Goal: Task Accomplishment & Management: Manage account settings

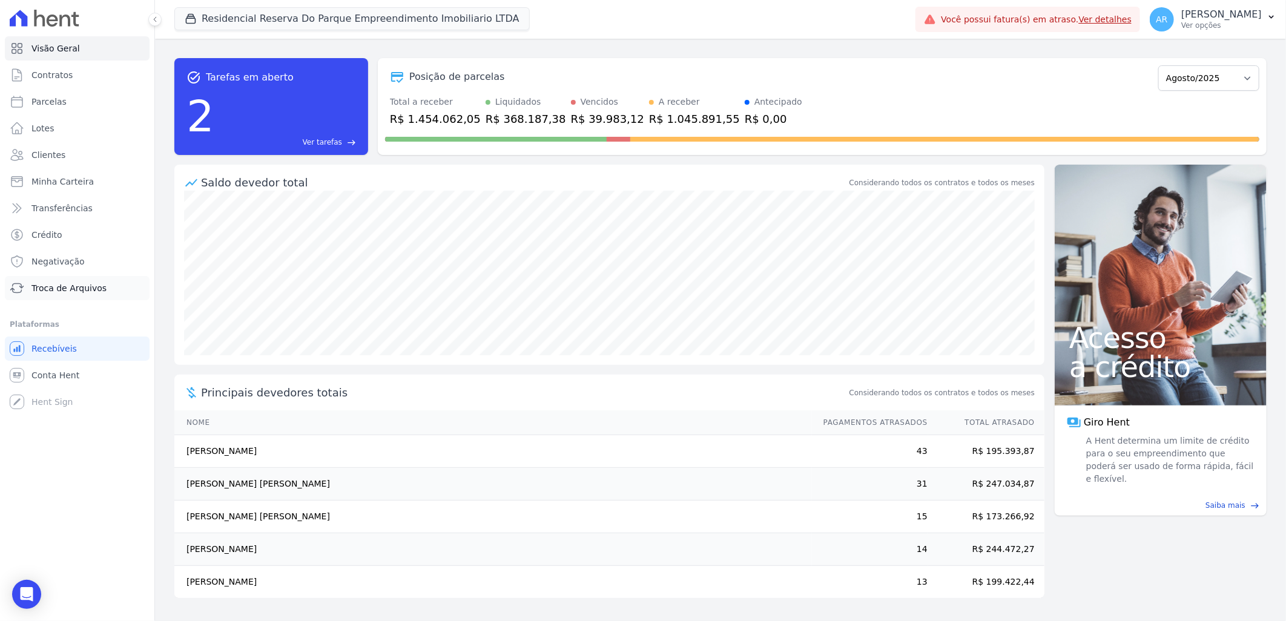
click at [62, 289] on span "Troca de Arquivos" at bounding box center [68, 288] width 75 height 12
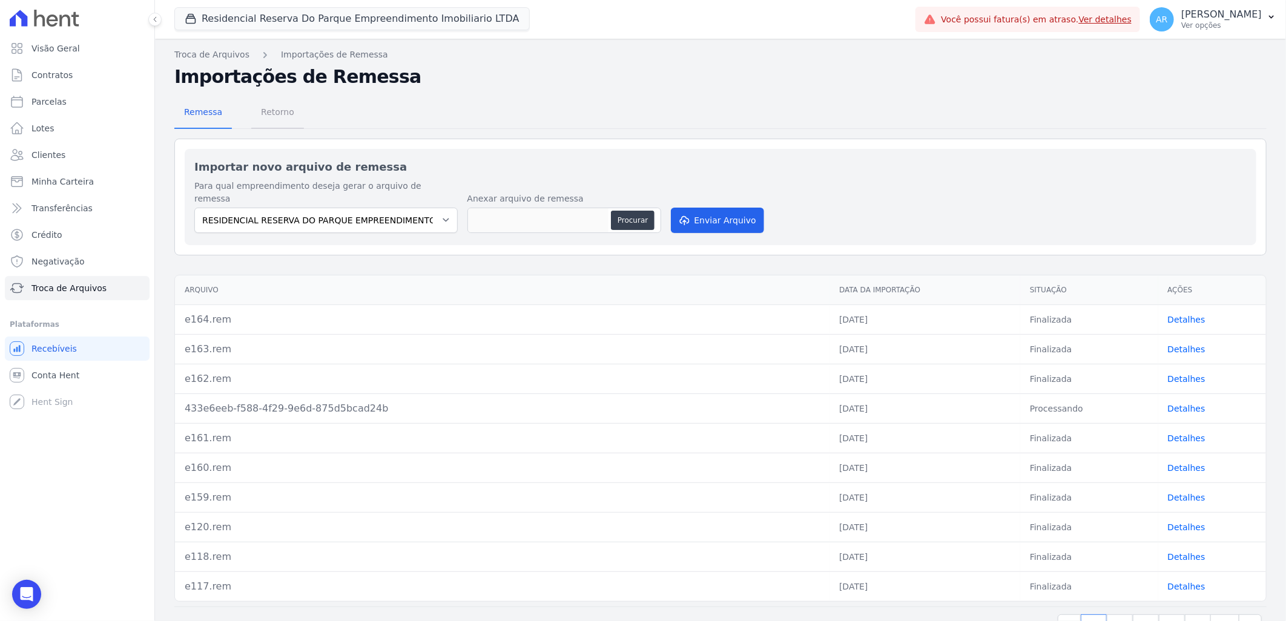
click at [282, 107] on span "Retorno" at bounding box center [278, 112] width 48 height 24
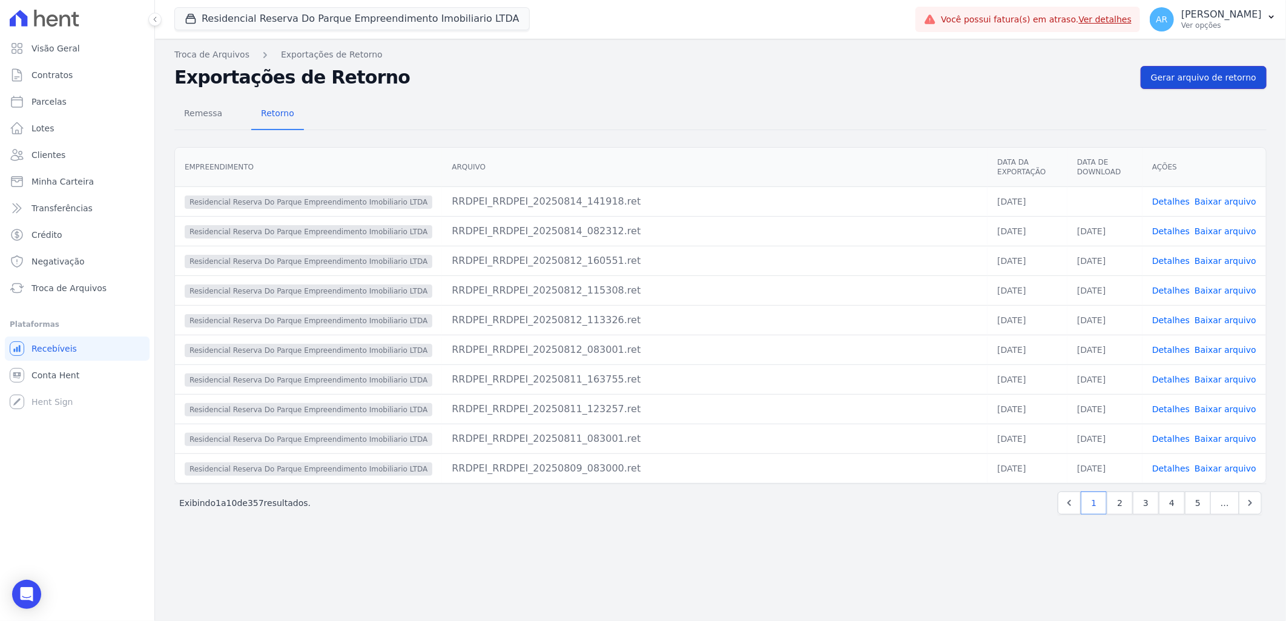
click at [1189, 75] on span "Gerar arquivo de retorno" at bounding box center [1203, 77] width 105 height 12
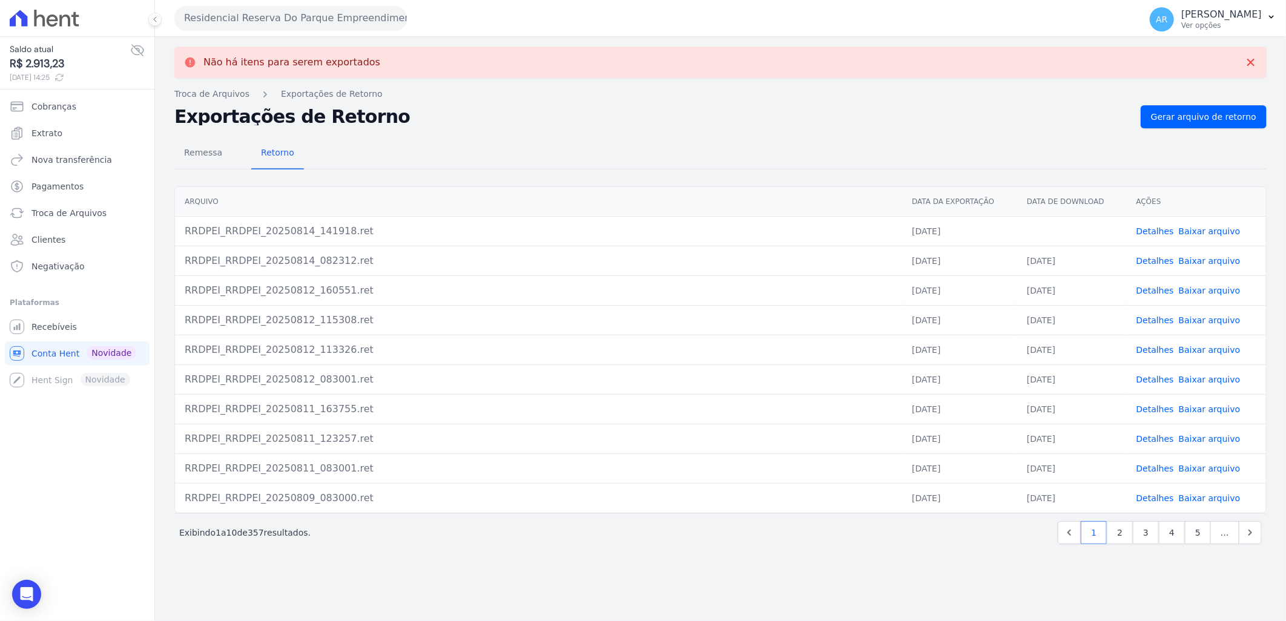
click at [1210, 230] on link "Baixar arquivo" at bounding box center [1210, 231] width 62 height 10
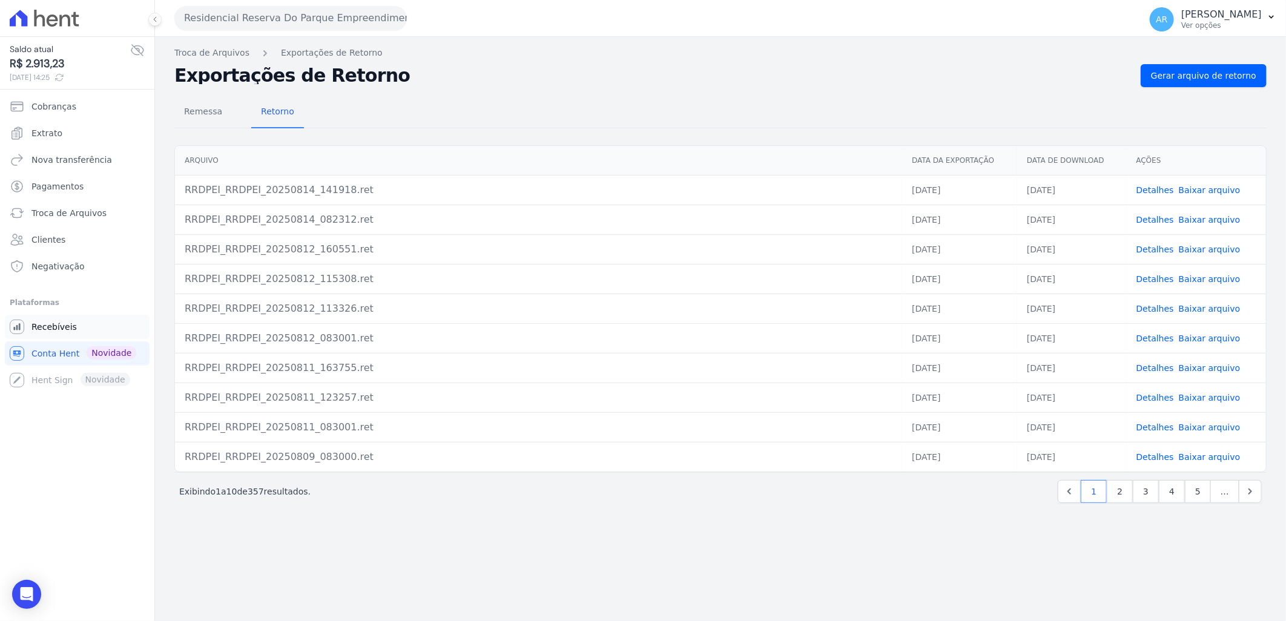
drag, startPoint x: 57, startPoint y: 330, endPoint x: 56, endPoint y: 322, distance: 7.9
click at [57, 330] on span "Recebíveis" at bounding box center [53, 327] width 45 height 12
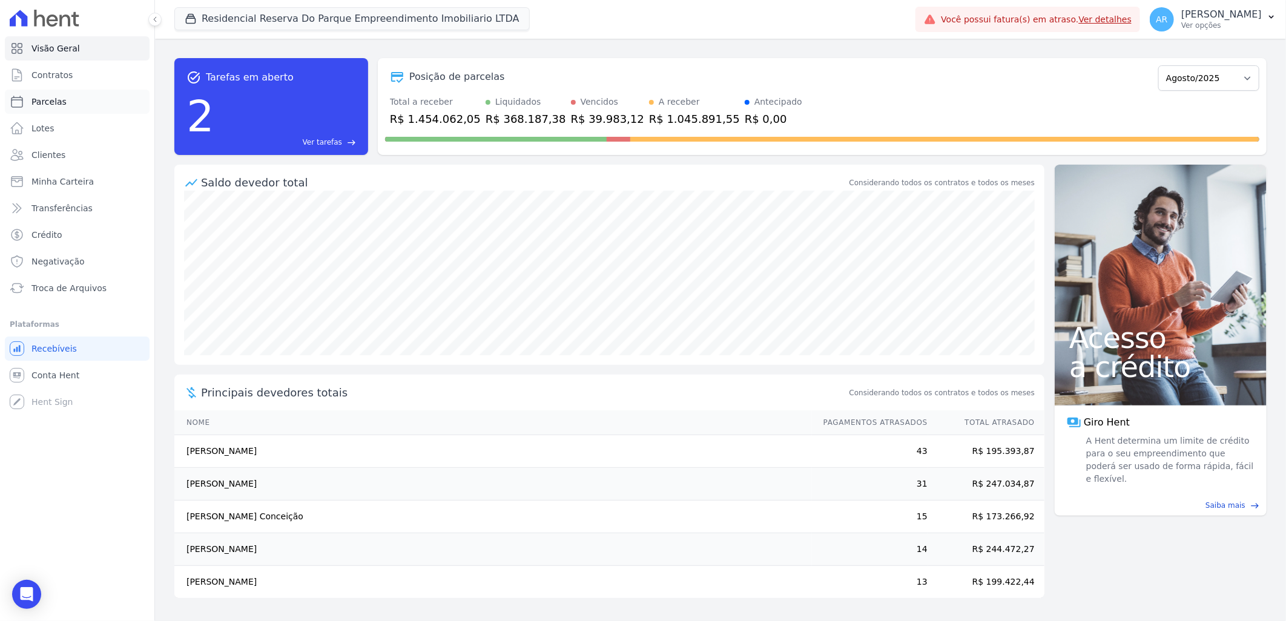
click at [53, 103] on span "Parcelas" at bounding box center [48, 102] width 35 height 12
select select
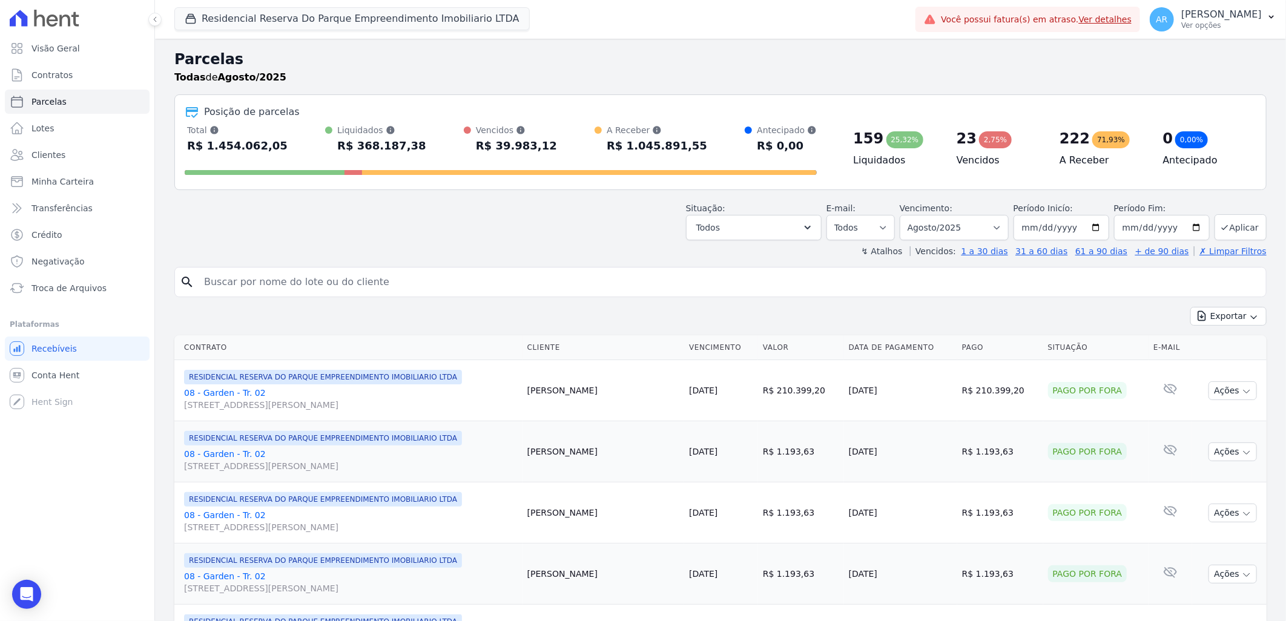
click at [421, 283] on input "search" at bounding box center [729, 282] width 1064 height 24
type input "izac"
select select
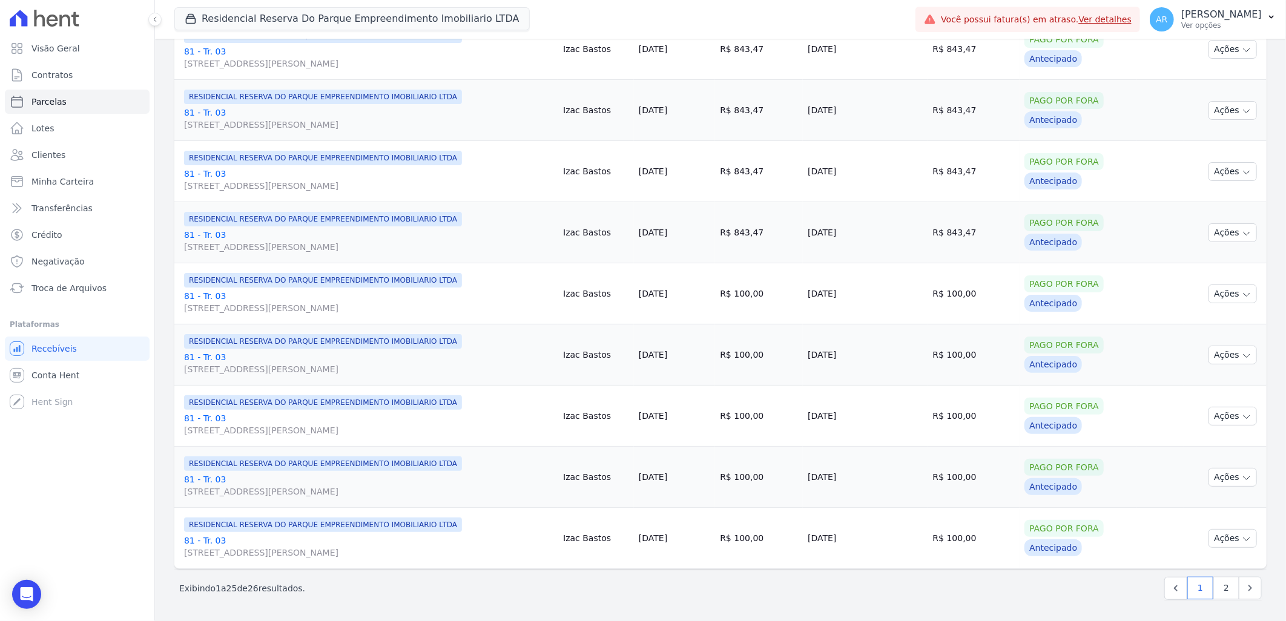
scroll to position [1219, 0]
click at [1213, 589] on link "2" at bounding box center [1226, 587] width 26 height 23
select select
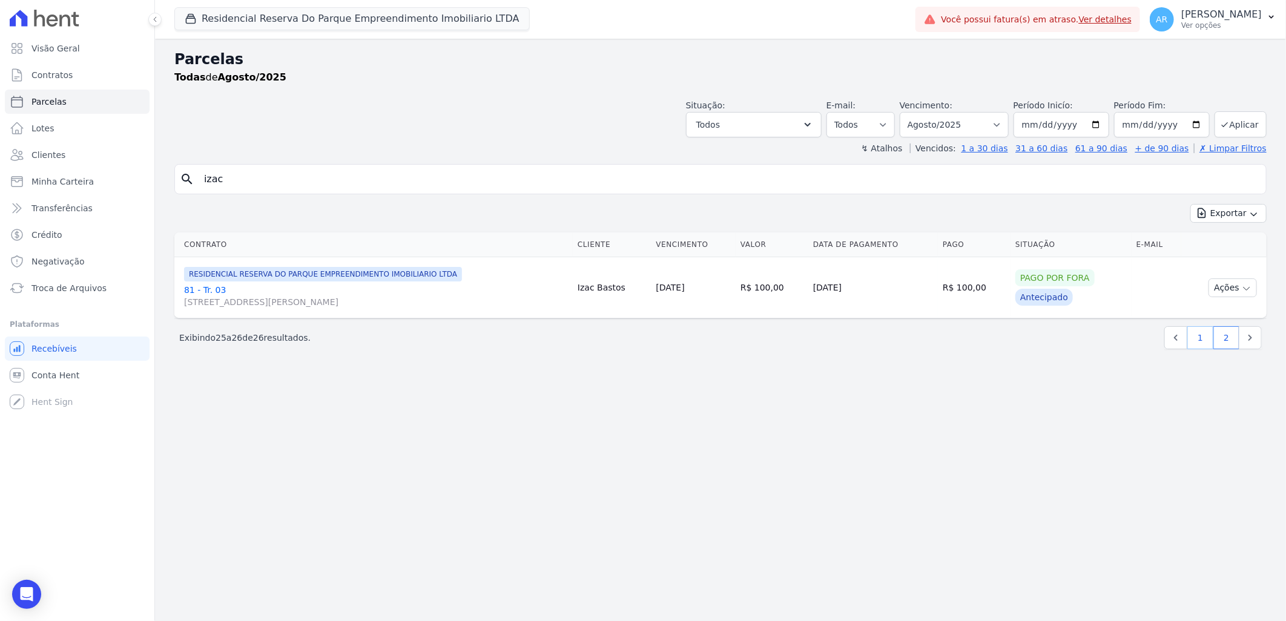
click at [1200, 340] on link "1" at bounding box center [1200, 337] width 26 height 23
select select
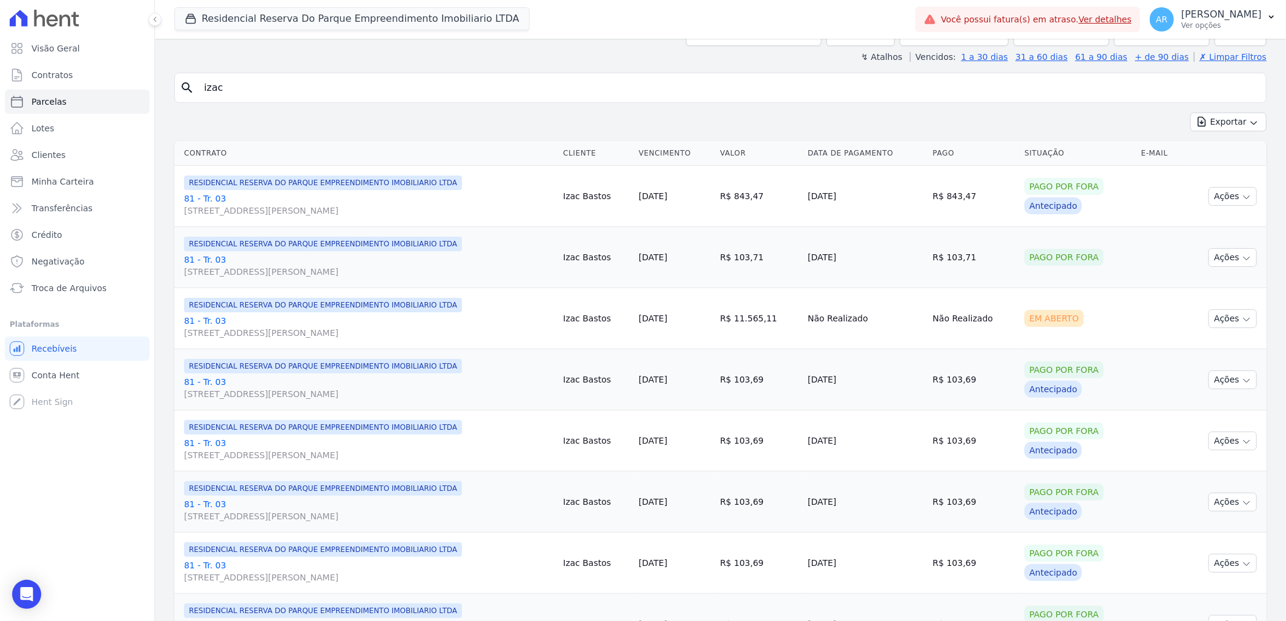
scroll to position [134, 0]
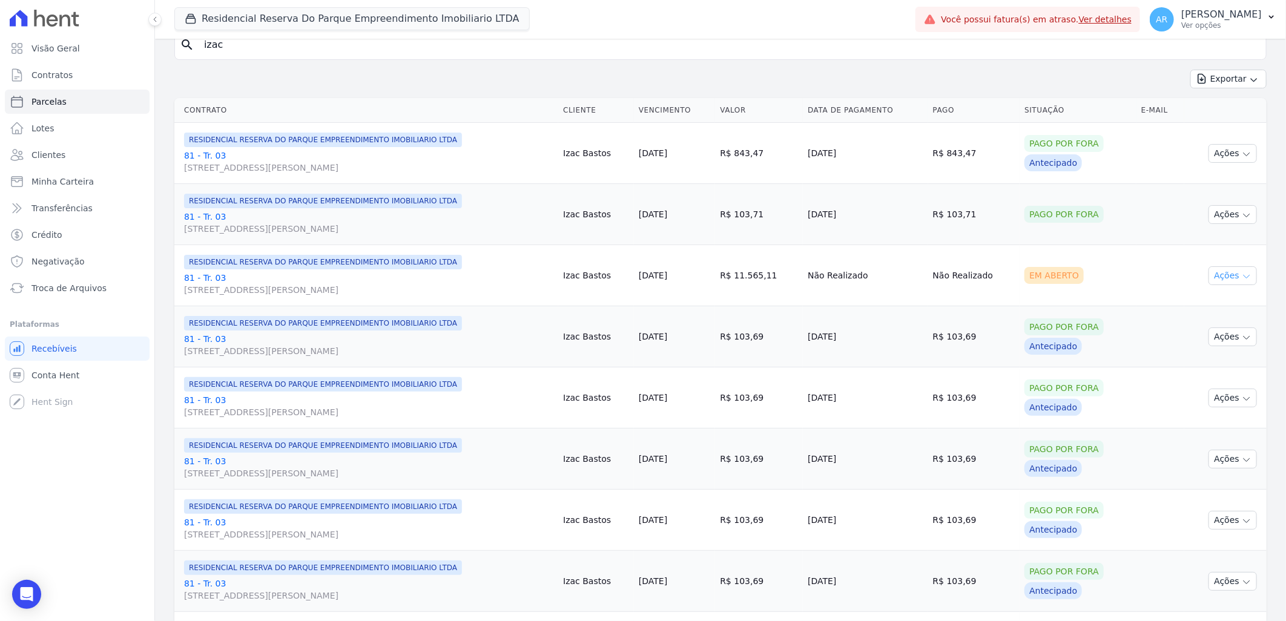
click at [1242, 280] on icon "button" at bounding box center [1247, 277] width 10 height 10
click at [928, 273] on td "Não Realizado" at bounding box center [865, 275] width 125 height 61
click at [200, 285] on span "[STREET_ADDRESS][PERSON_NAME]" at bounding box center [368, 290] width 369 height 12
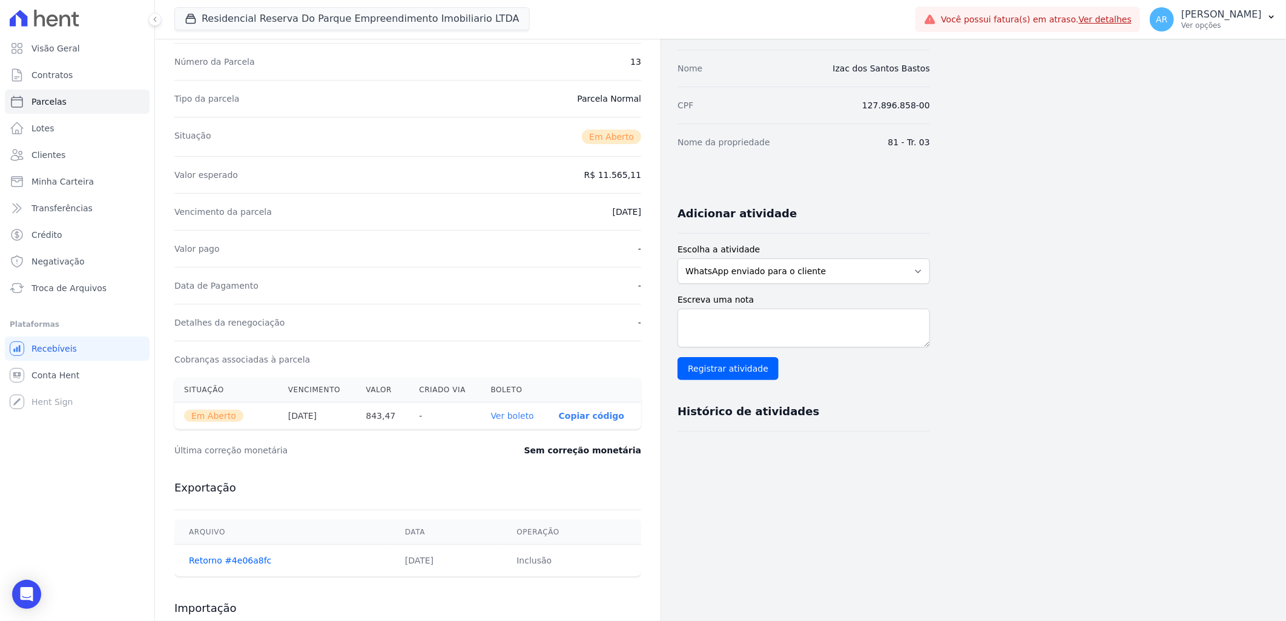
scroll to position [134, 0]
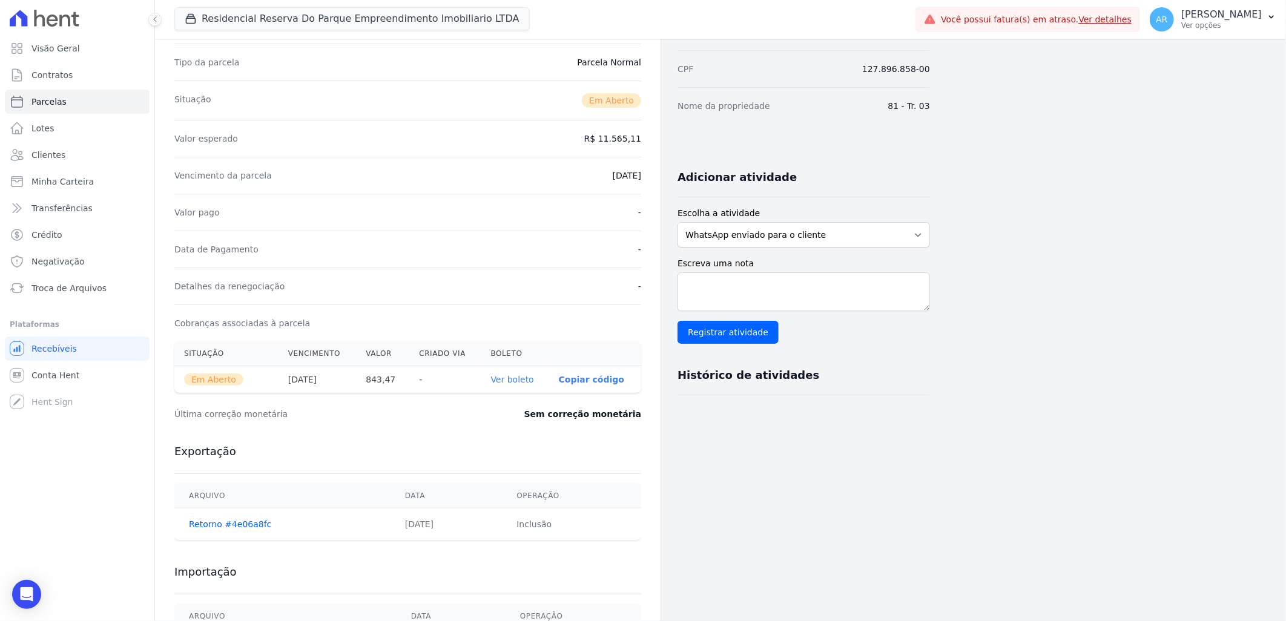
click at [522, 383] on link "Ver boleto" at bounding box center [512, 380] width 43 height 10
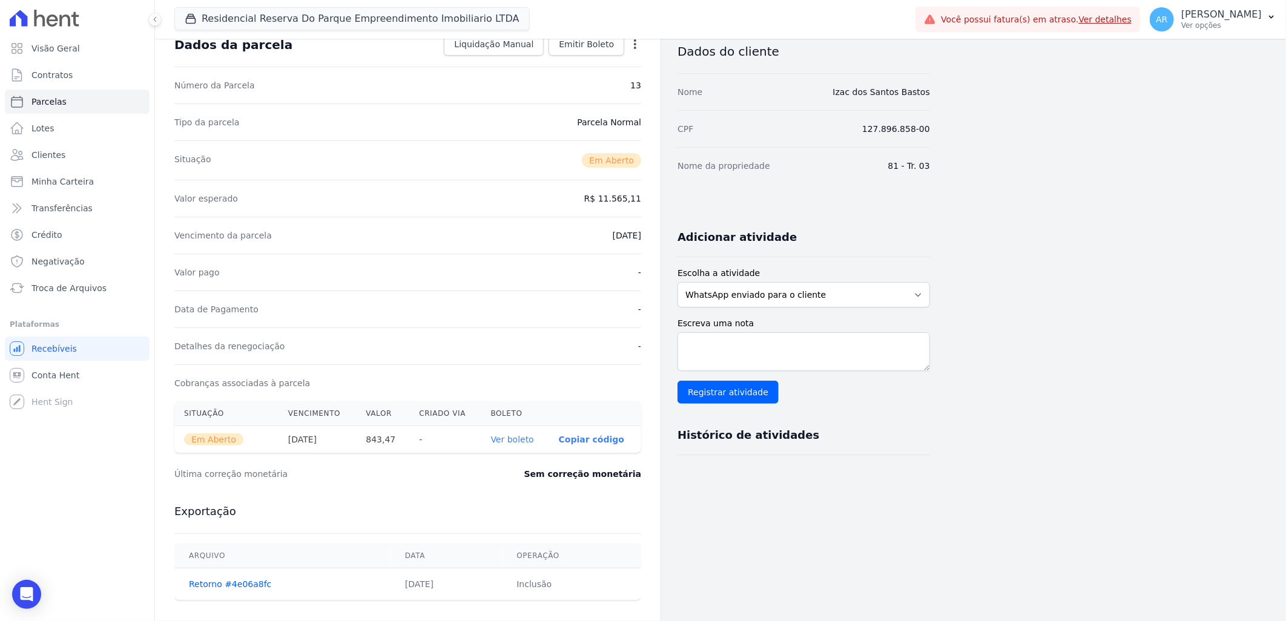
scroll to position [7, 0]
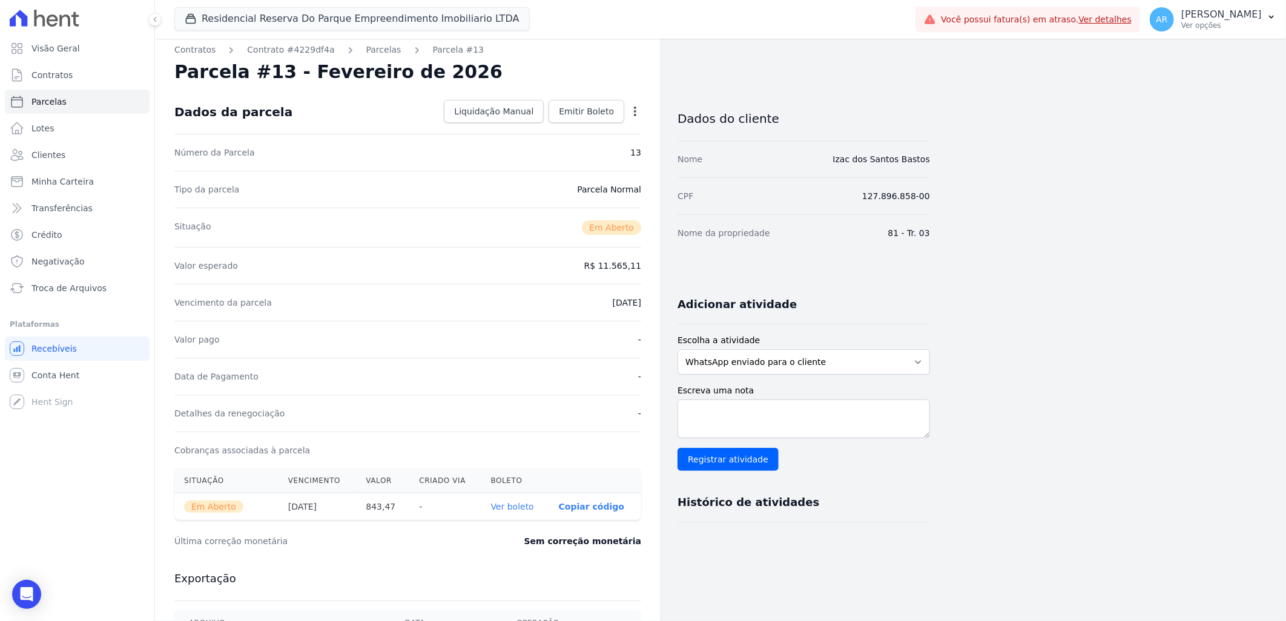
click at [602, 543] on dd "Sem correção monetária" at bounding box center [582, 541] width 117 height 12
click at [80, 351] on link "Recebíveis" at bounding box center [77, 349] width 145 height 24
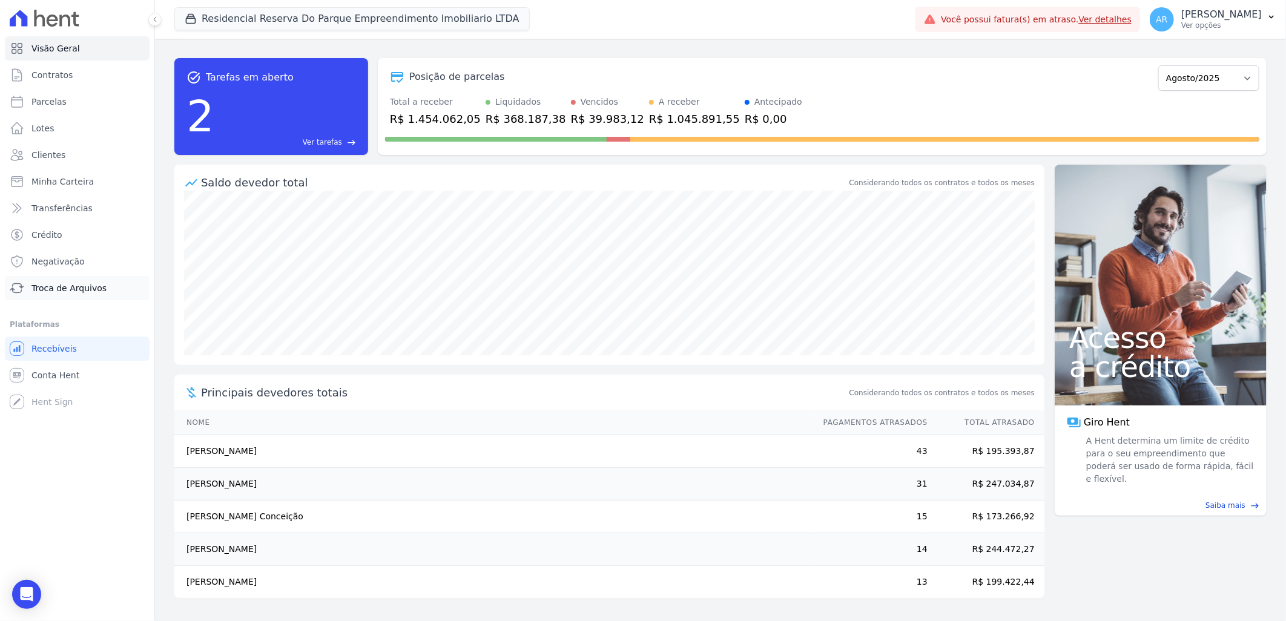
click at [53, 294] on span "Troca de Arquivos" at bounding box center [68, 288] width 75 height 12
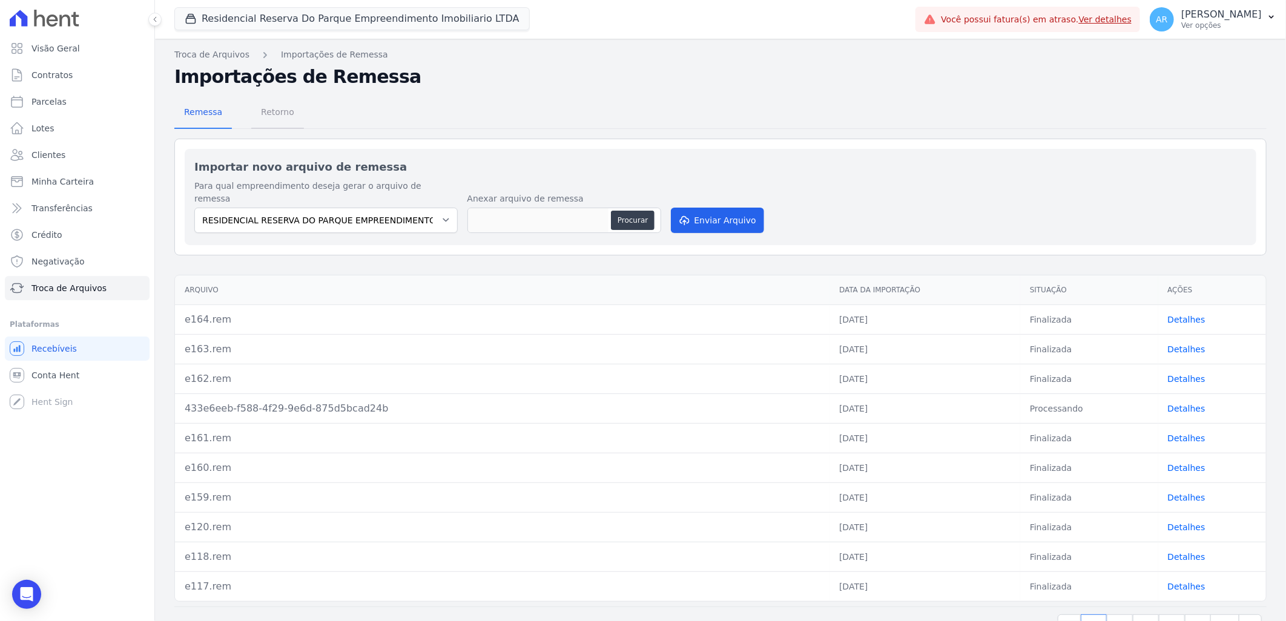
click at [255, 114] on span "Retorno" at bounding box center [278, 112] width 48 height 24
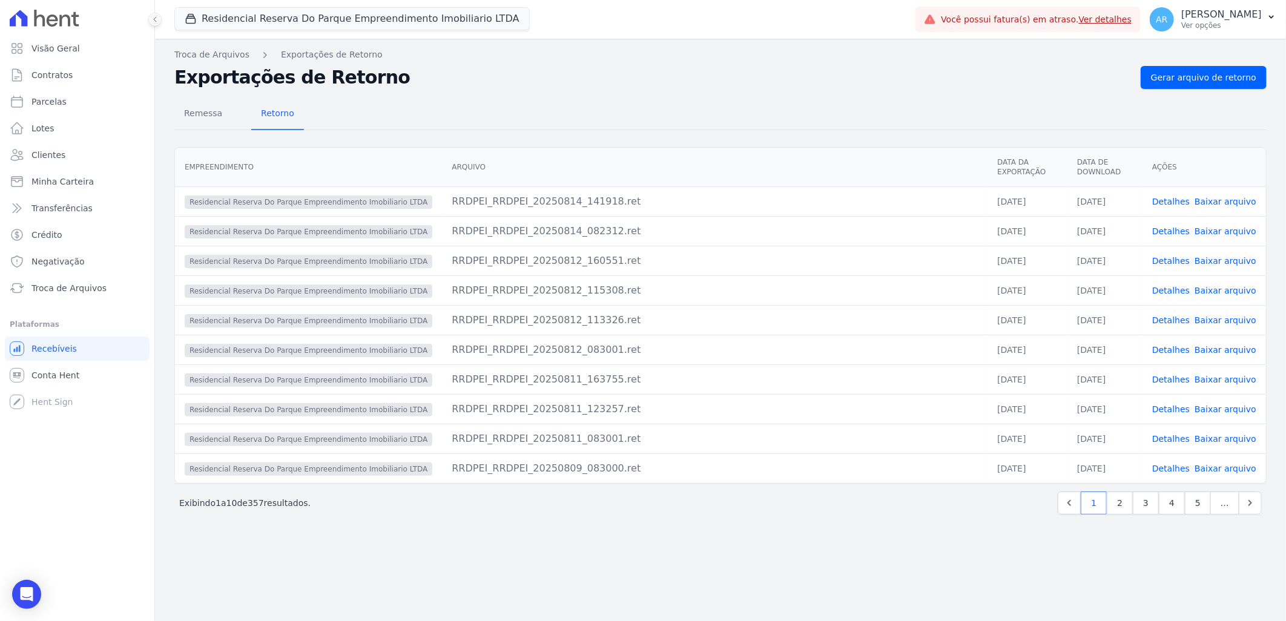
click at [1185, 256] on link "Detalhes" at bounding box center [1171, 261] width 38 height 10
click at [1178, 287] on span "Detalhes" at bounding box center [1171, 291] width 38 height 12
click at [1185, 286] on link "Detalhes" at bounding box center [1171, 291] width 38 height 10
click at [1190, 315] on link "Detalhes" at bounding box center [1171, 320] width 38 height 10
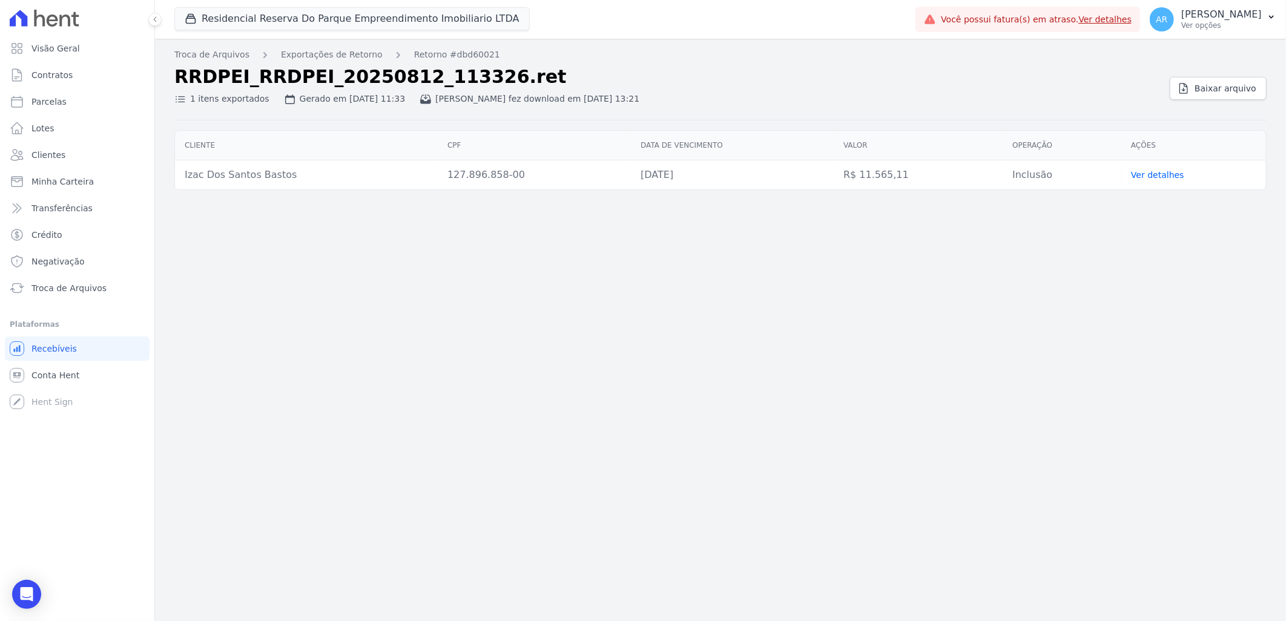
click at [1139, 177] on link "Ver detalhes" at bounding box center [1157, 175] width 53 height 10
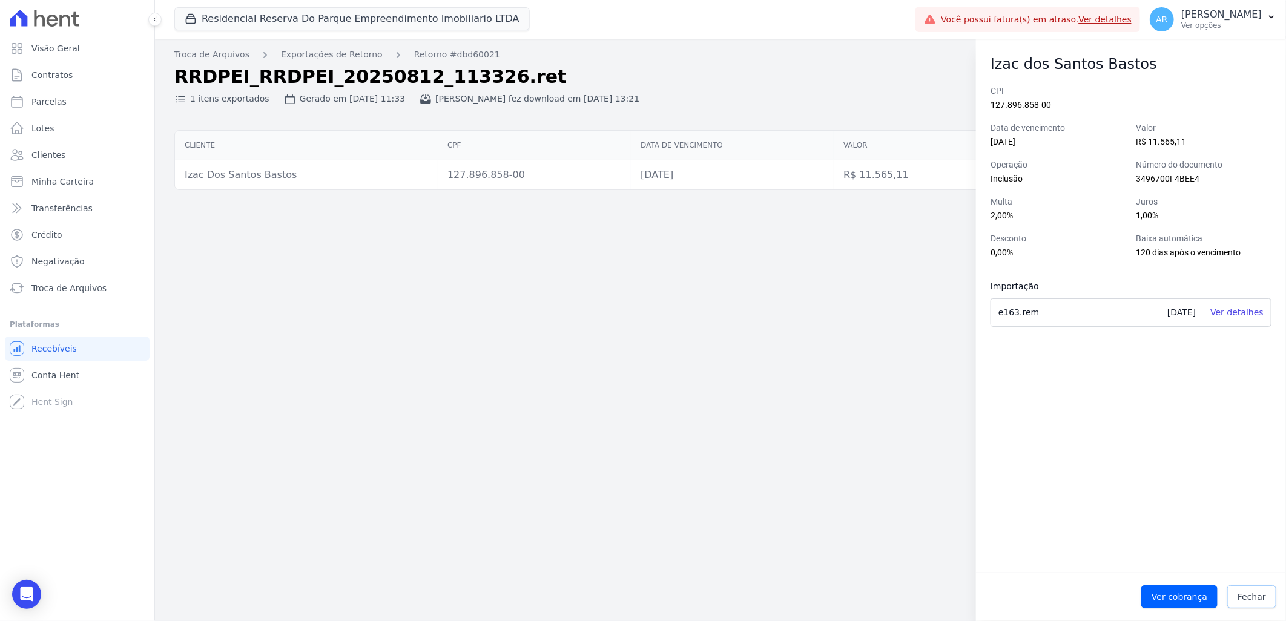
click at [1254, 605] on link "Fechar" at bounding box center [1251, 596] width 49 height 23
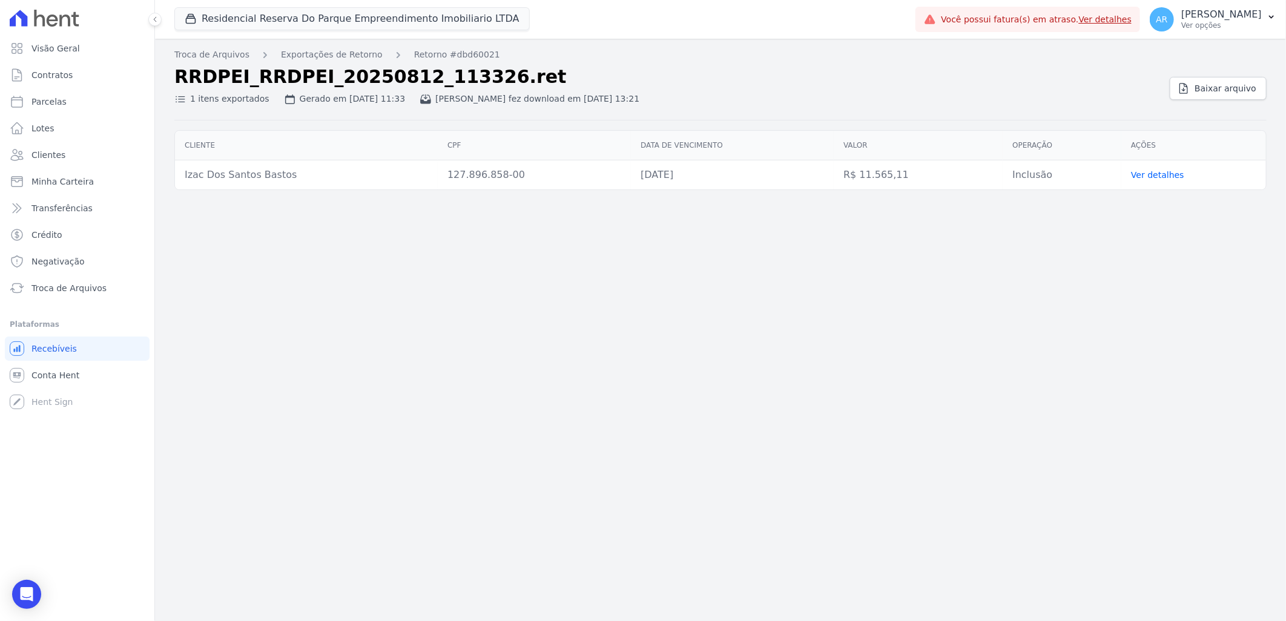
drag, startPoint x: 335, startPoint y: 270, endPoint x: 335, endPoint y: 242, distance: 27.9
click at [335, 268] on div "Troca de Arquivos Exportações de Retorno Retorno #dbd60021 RRDPEI_RRDPEI_202508…" at bounding box center [720, 330] width 1131 height 582
click at [319, 51] on link "Exportações de Retorno" at bounding box center [332, 54] width 102 height 13
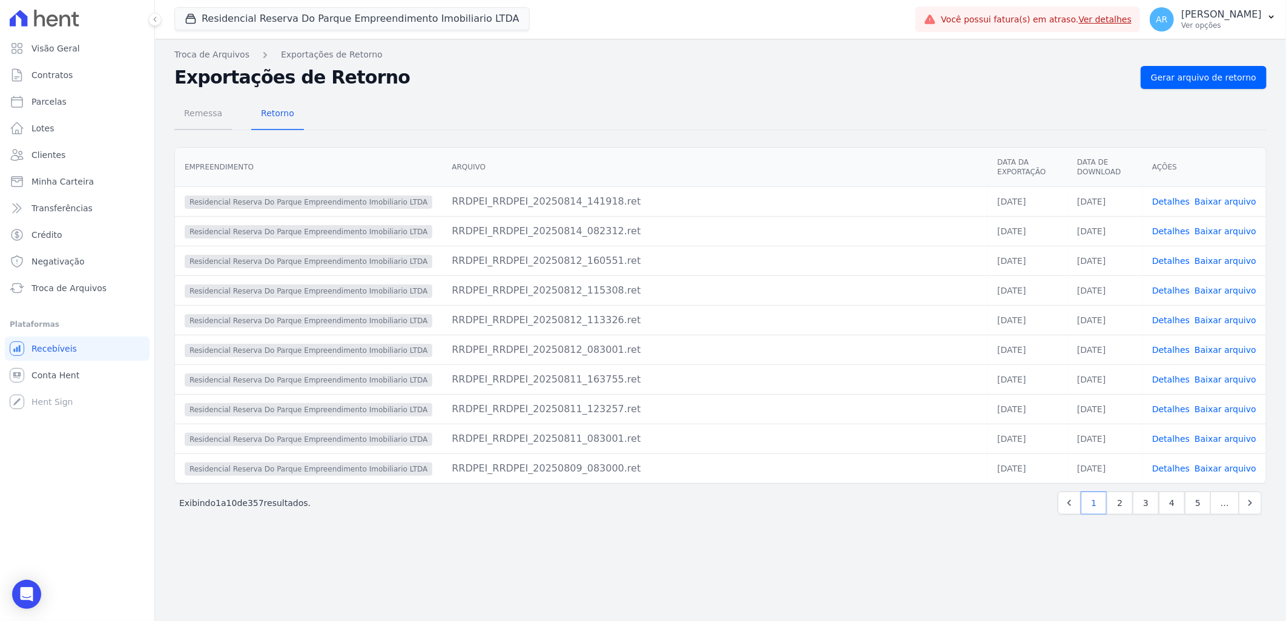
click at [202, 116] on span "Remessa" at bounding box center [203, 113] width 53 height 24
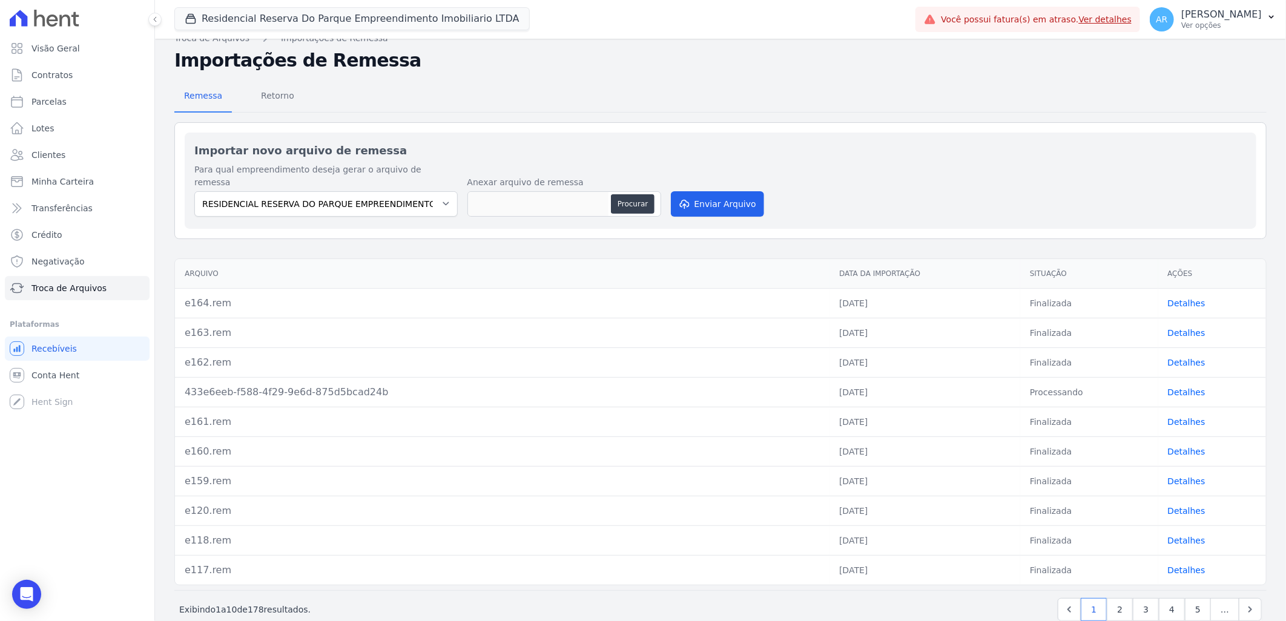
scroll to position [25, 0]
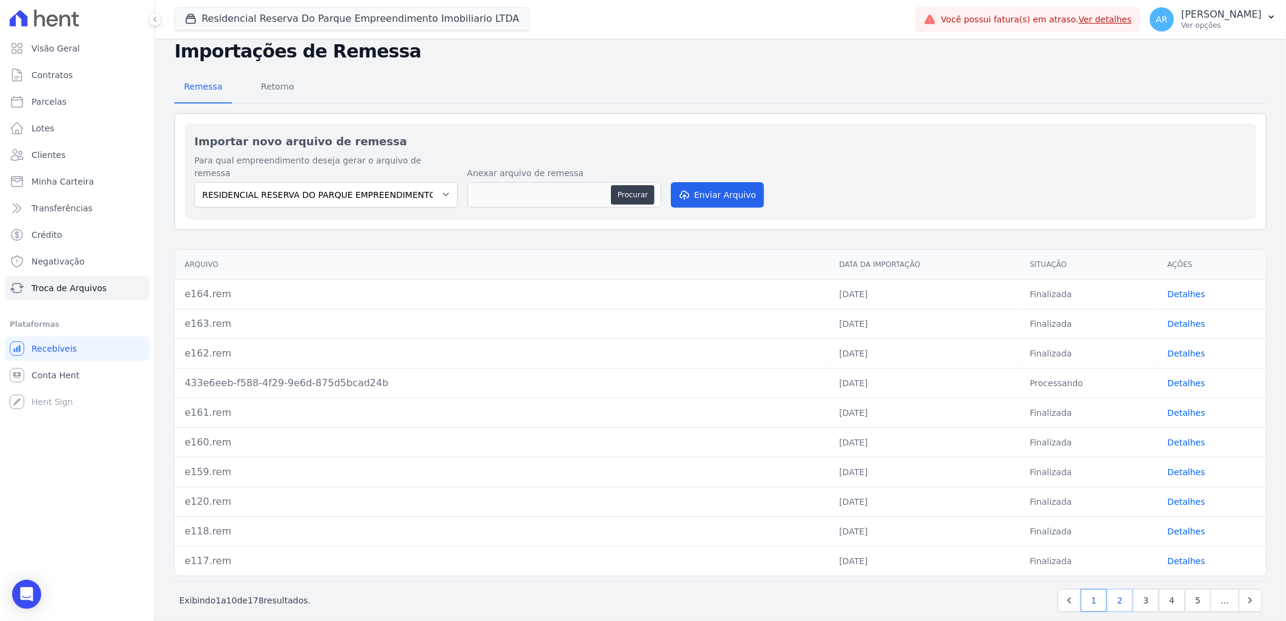
click at [1109, 589] on link "2" at bounding box center [1120, 600] width 26 height 23
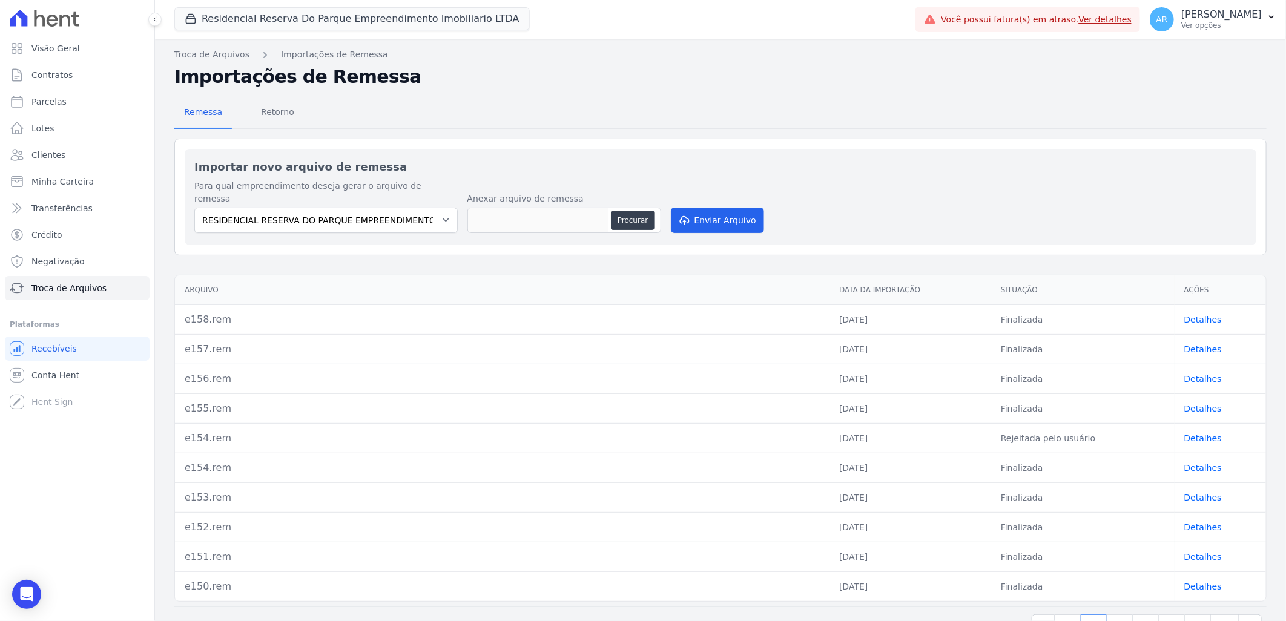
scroll to position [25, 0]
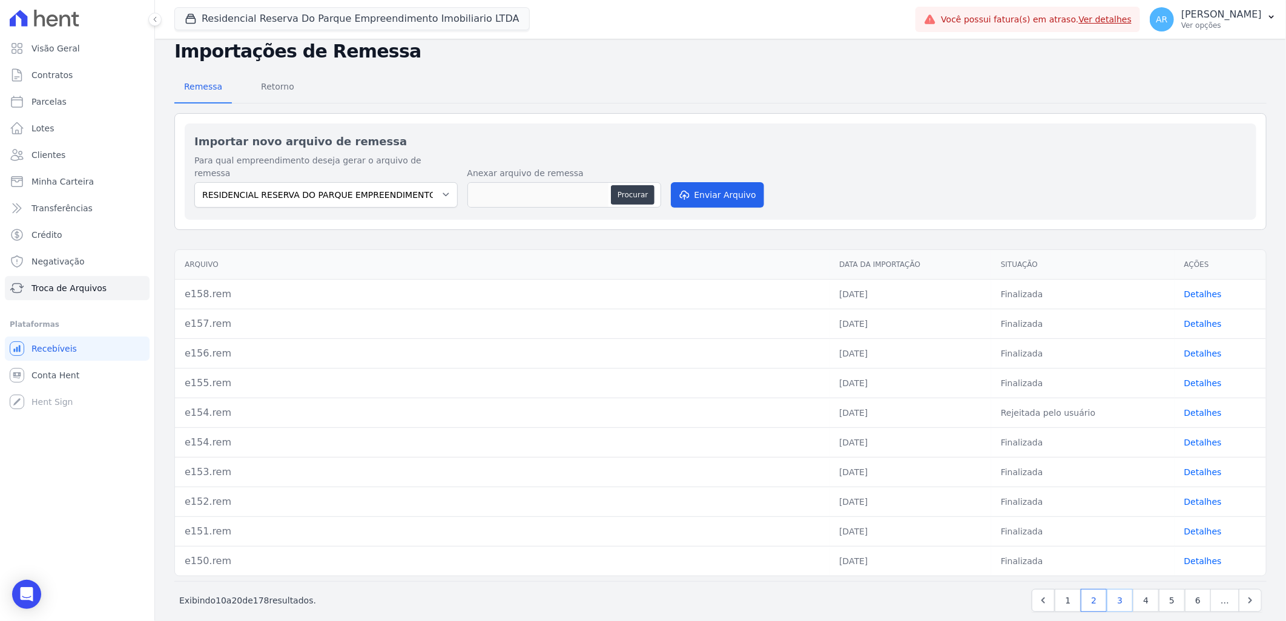
click at [1109, 589] on link "3" at bounding box center [1120, 600] width 26 height 23
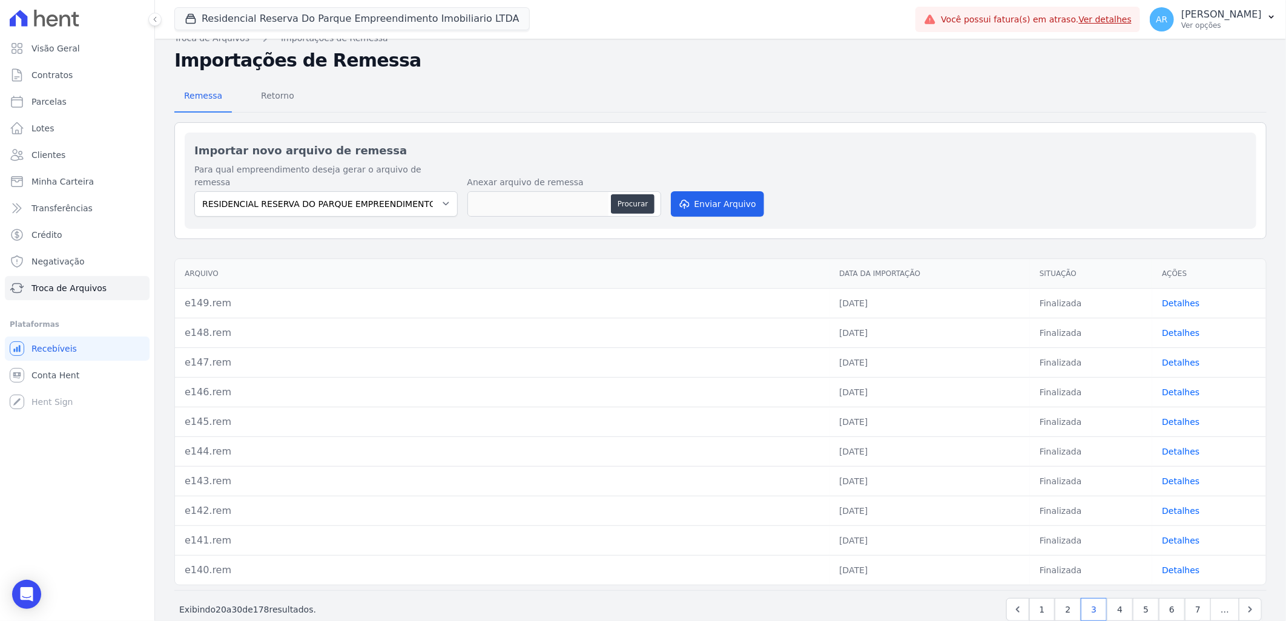
scroll to position [25, 0]
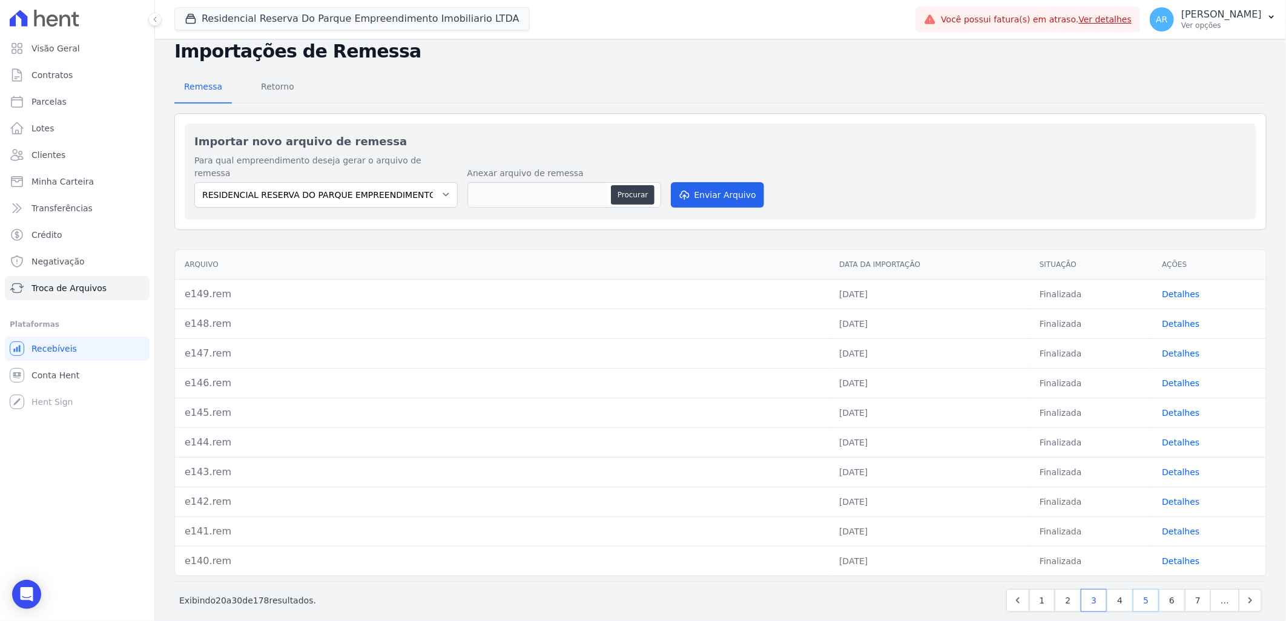
click at [1141, 589] on link "5" at bounding box center [1146, 600] width 26 height 23
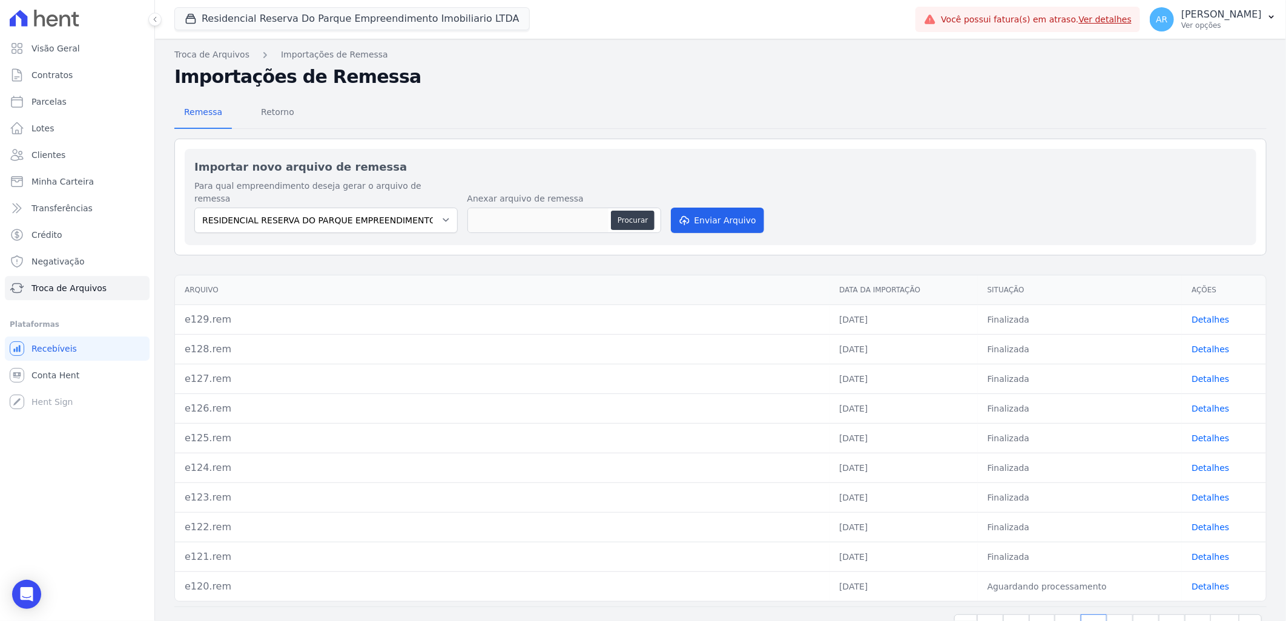
click at [1203, 607] on div "‹ Anterior Próximo › Exibindo 40 a 50 de 178 resultados. 1 2 3 4 5 6 7 8 9 …" at bounding box center [720, 626] width 1092 height 38
click at [1187, 615] on link "9" at bounding box center [1198, 626] width 26 height 23
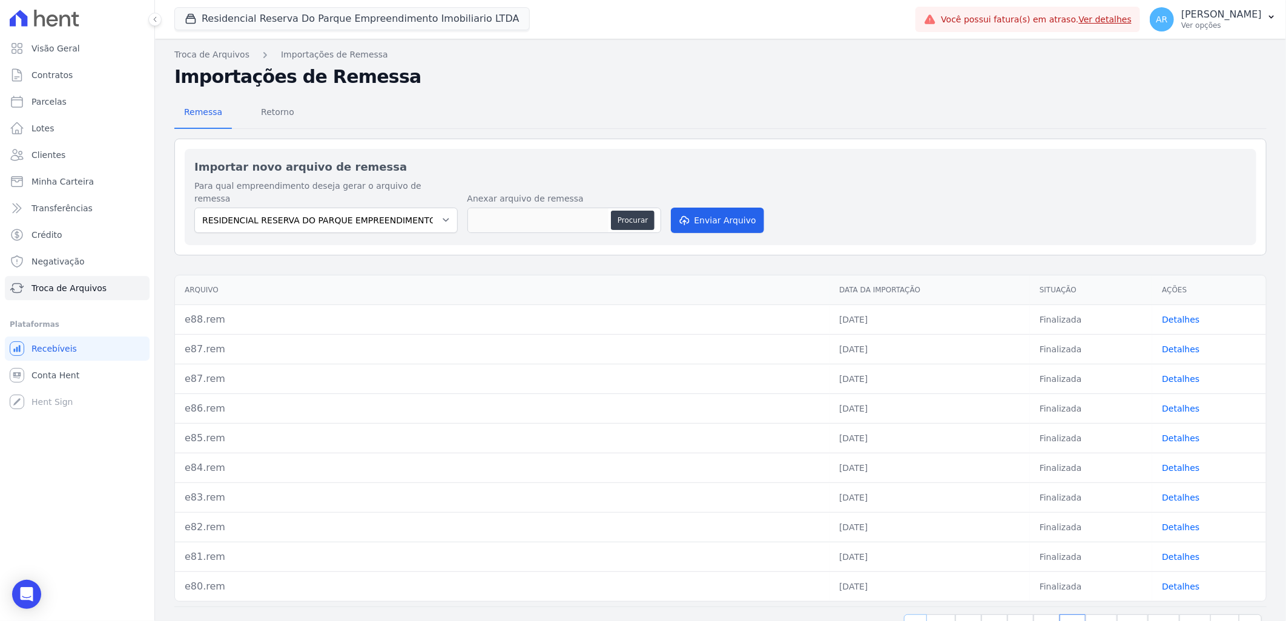
click at [918, 620] on icon "Previous" at bounding box center [915, 626] width 12 height 12
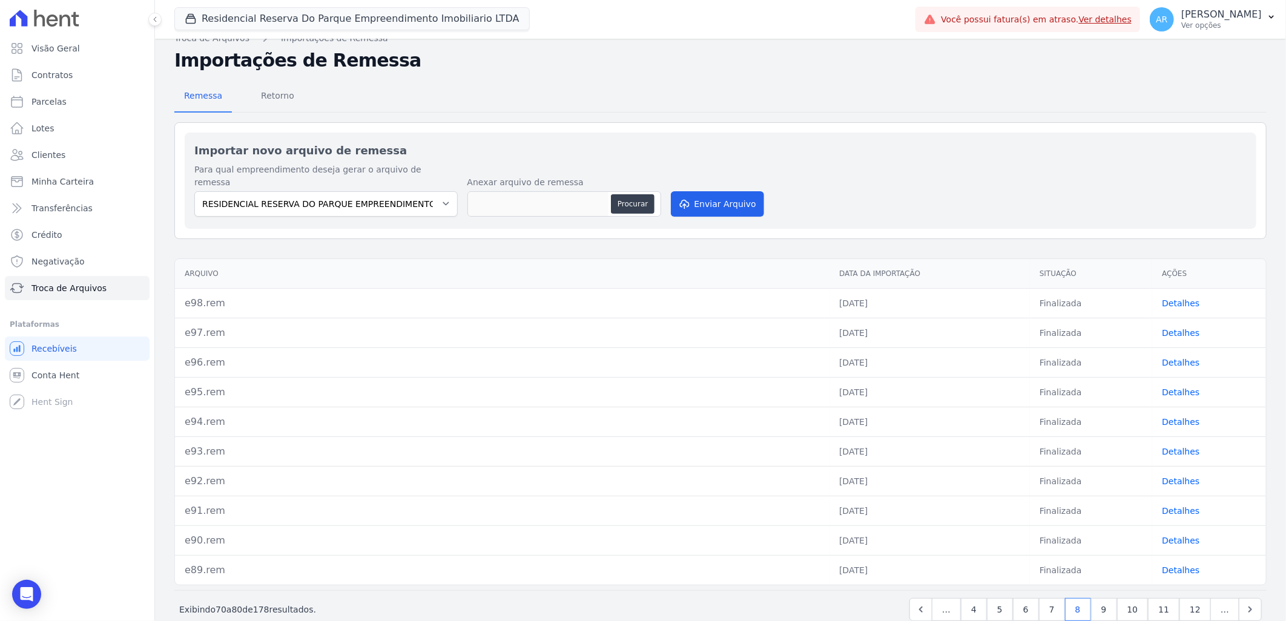
scroll to position [25, 0]
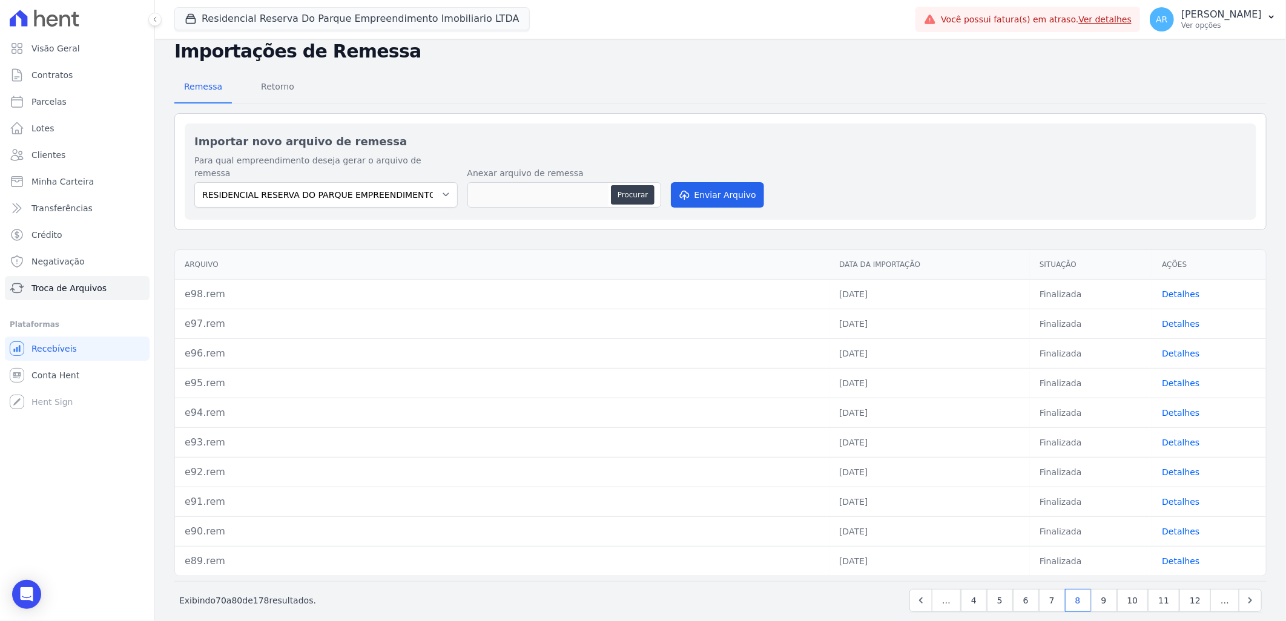
click at [949, 589] on span "…" at bounding box center [946, 600] width 29 height 23
click at [928, 596] on link "Previous" at bounding box center [920, 600] width 23 height 23
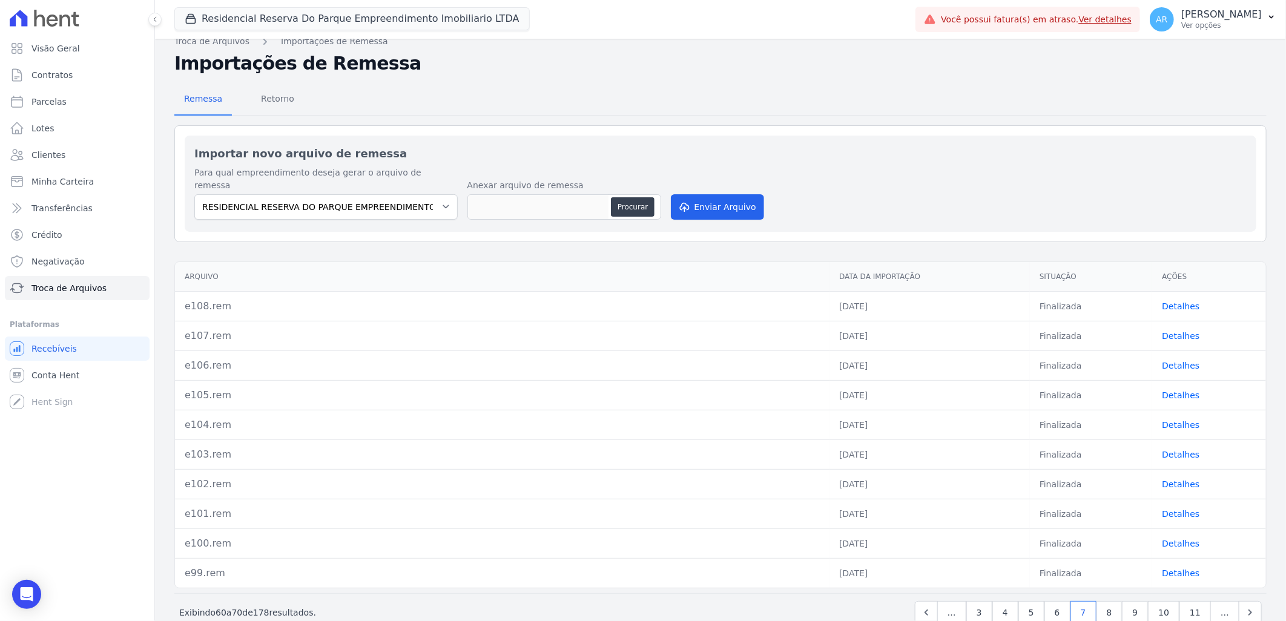
scroll to position [25, 0]
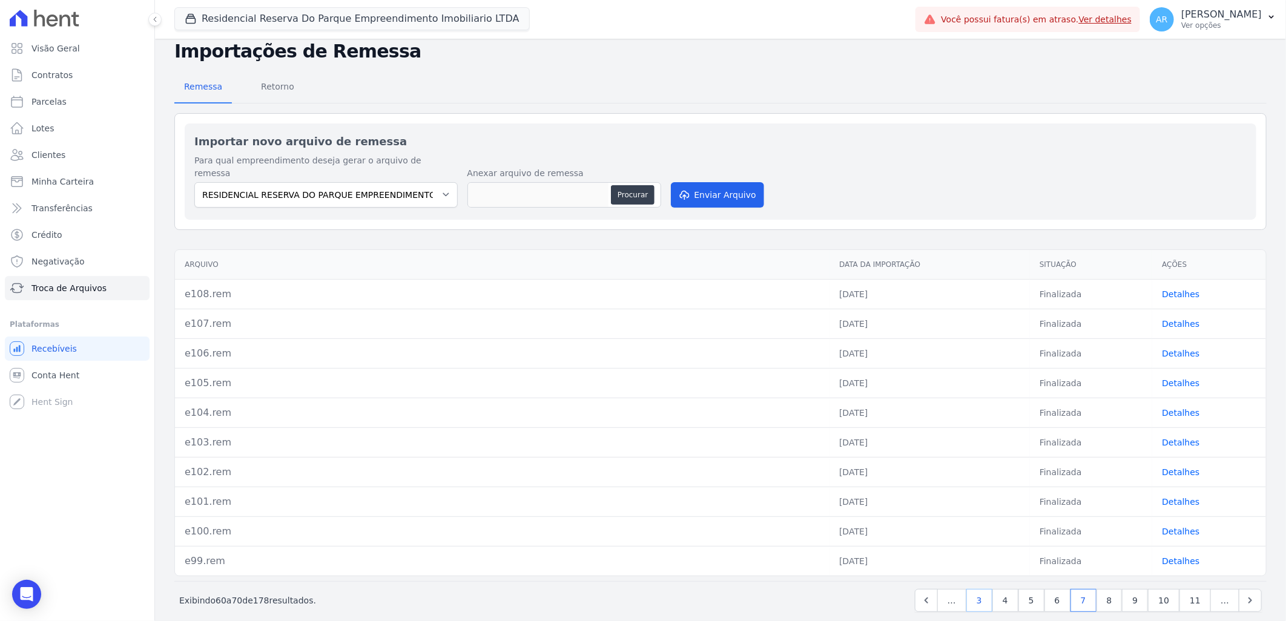
click at [986, 589] on link "3" at bounding box center [979, 600] width 26 height 23
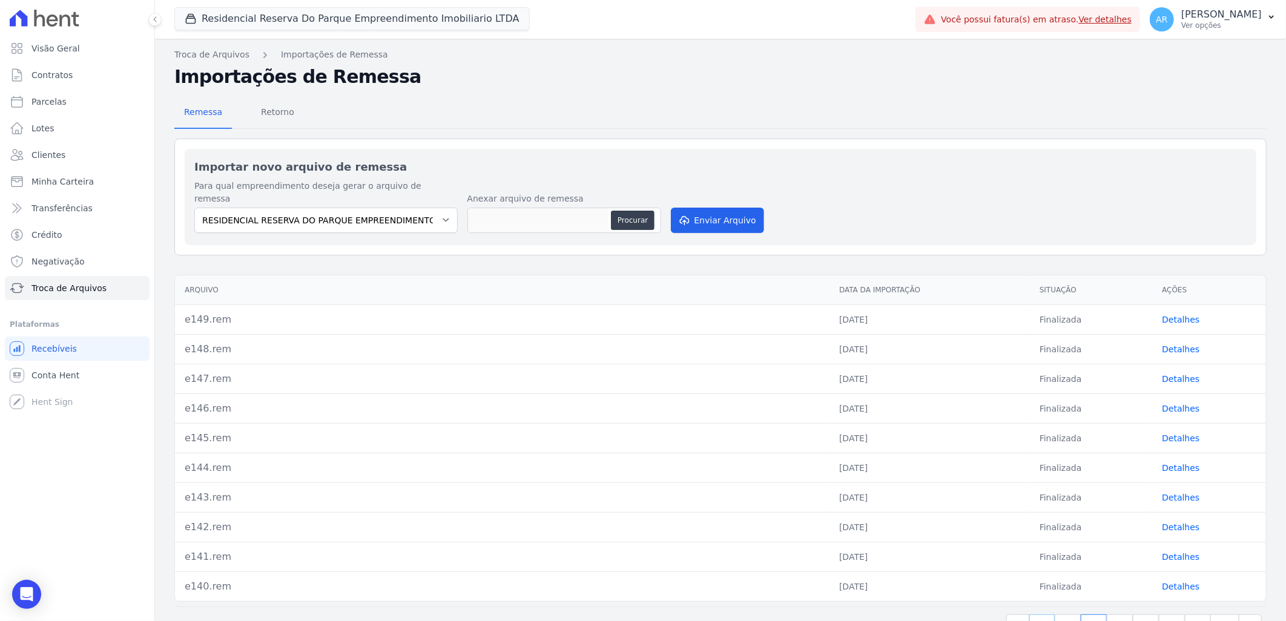
click at [1043, 615] on link "1" at bounding box center [1042, 626] width 26 height 23
click at [1177, 315] on link "Detalhes" at bounding box center [1187, 320] width 38 height 10
click at [1182, 344] on link "Detalhes" at bounding box center [1187, 349] width 38 height 10
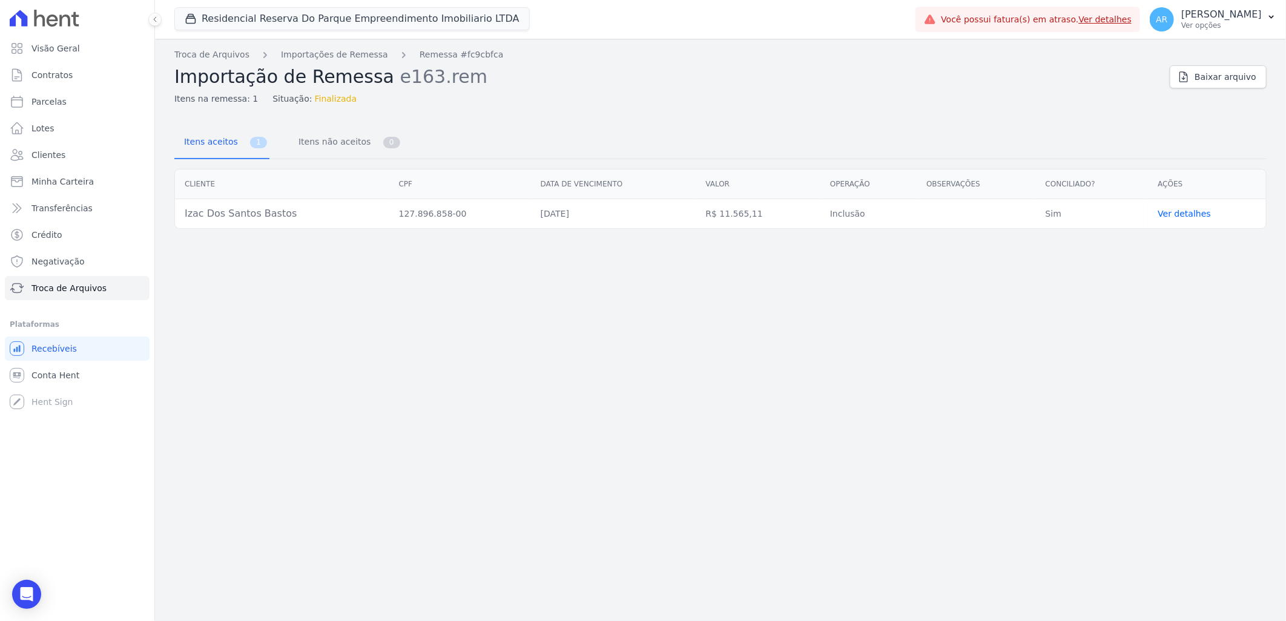
click at [1173, 216] on link "Ver detalhes" at bounding box center [1184, 214] width 53 height 10
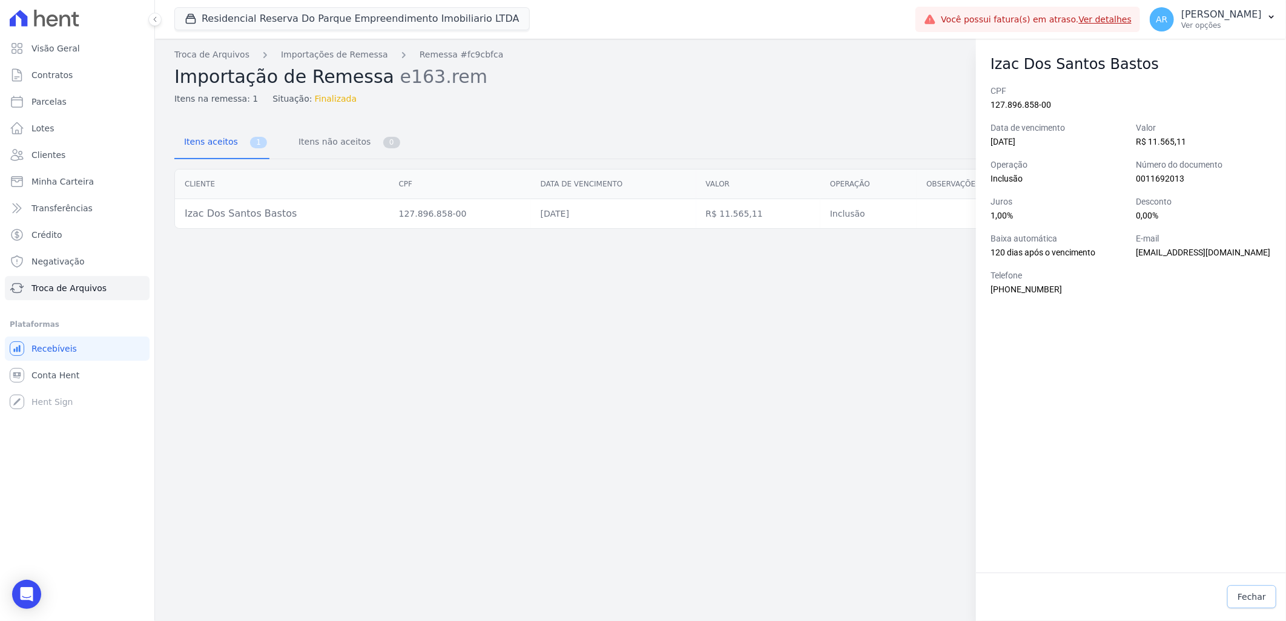
click at [1252, 598] on span "Fechar" at bounding box center [1251, 597] width 28 height 12
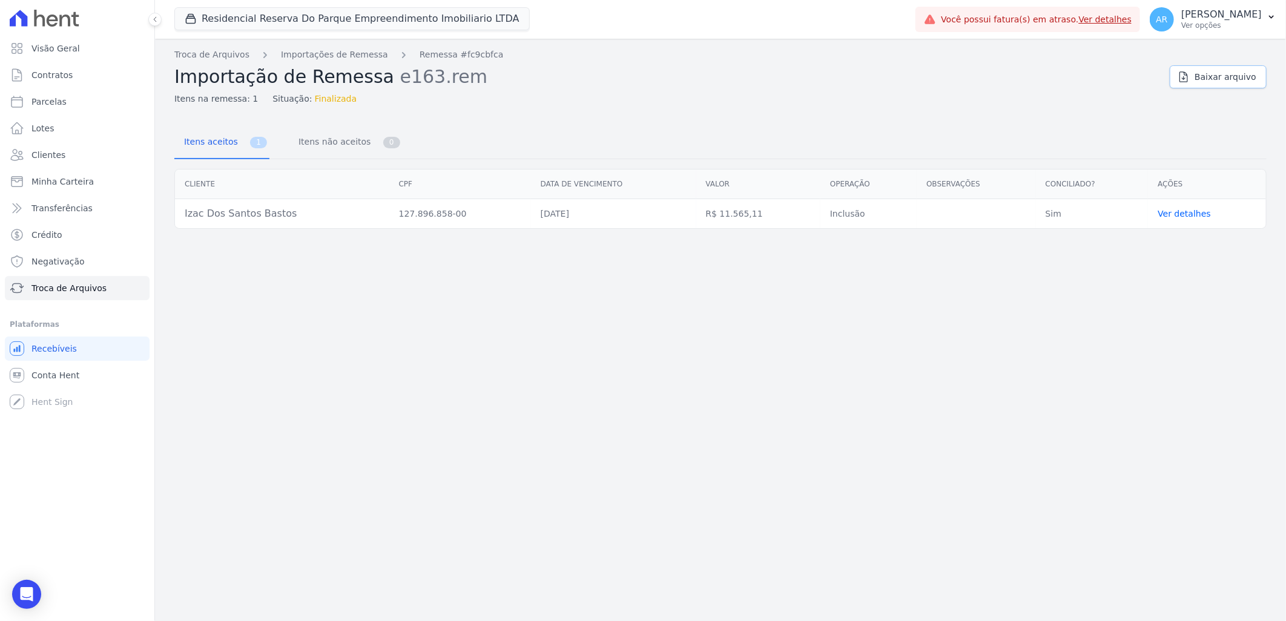
click at [1242, 74] on span "Baixar arquivo" at bounding box center [1225, 77] width 62 height 12
click at [87, 100] on link "Parcelas" at bounding box center [77, 102] width 145 height 24
select select
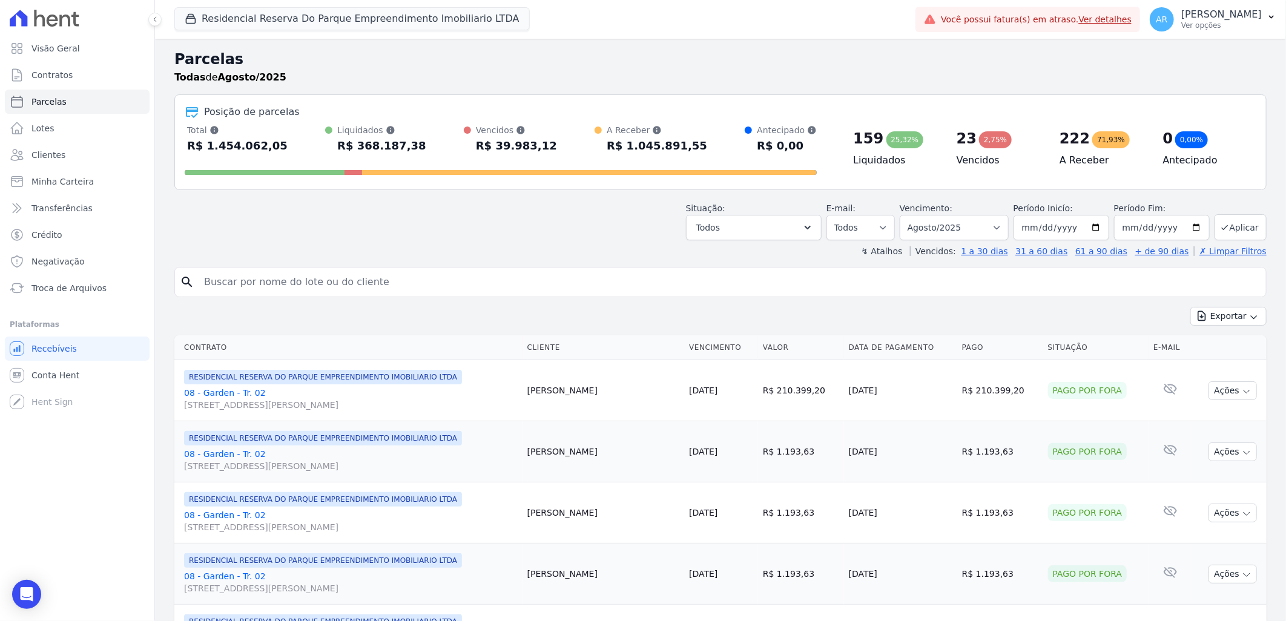
click at [403, 278] on input "search" at bounding box center [729, 282] width 1064 height 24
type input "izac"
select select
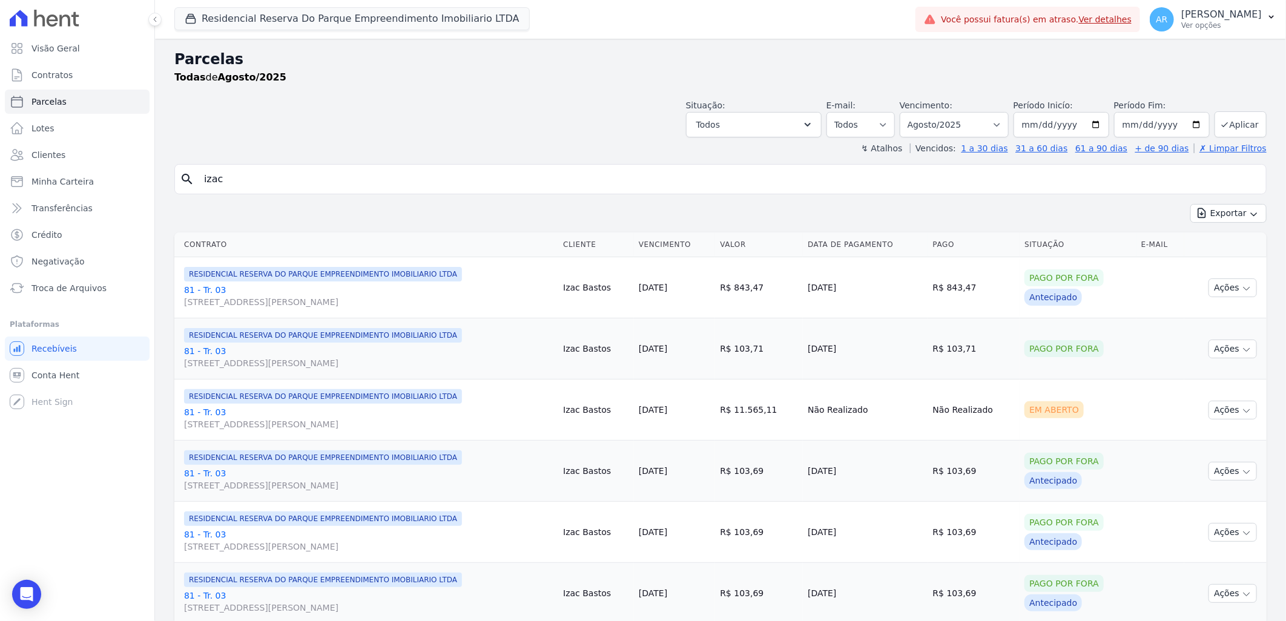
click at [226, 410] on link "81 - Tr. 03 [STREET_ADDRESS][PERSON_NAME]" at bounding box center [368, 418] width 369 height 24
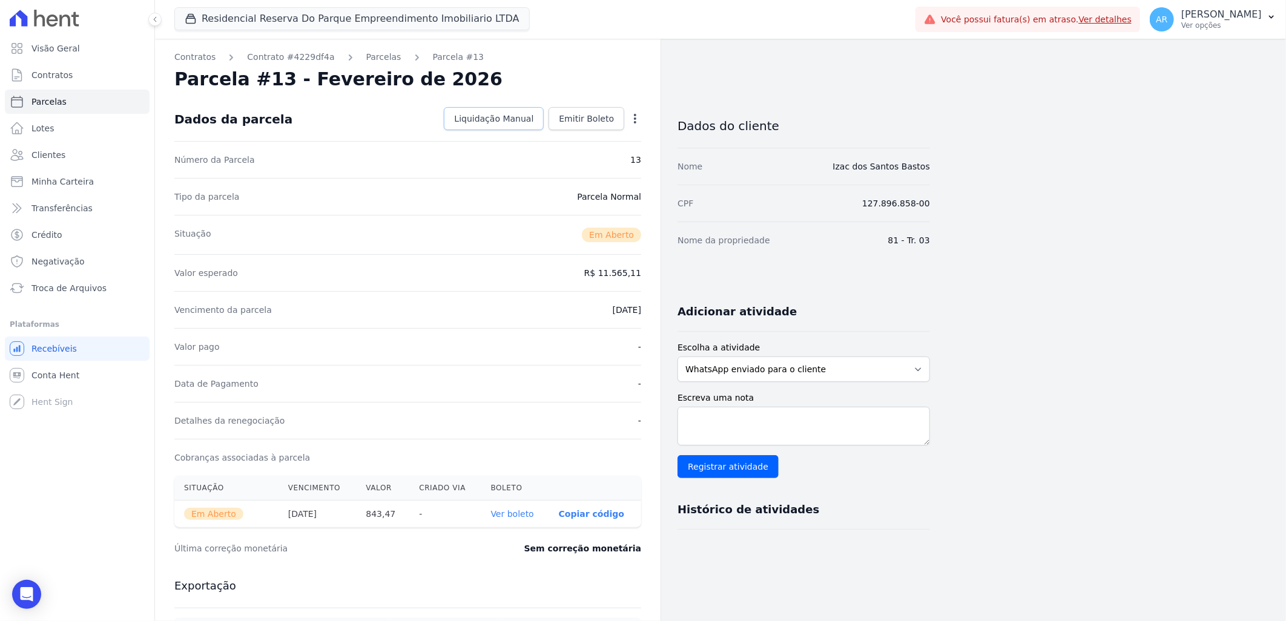
click at [531, 124] on span "Liquidação Manual" at bounding box center [493, 119] width 79 height 12
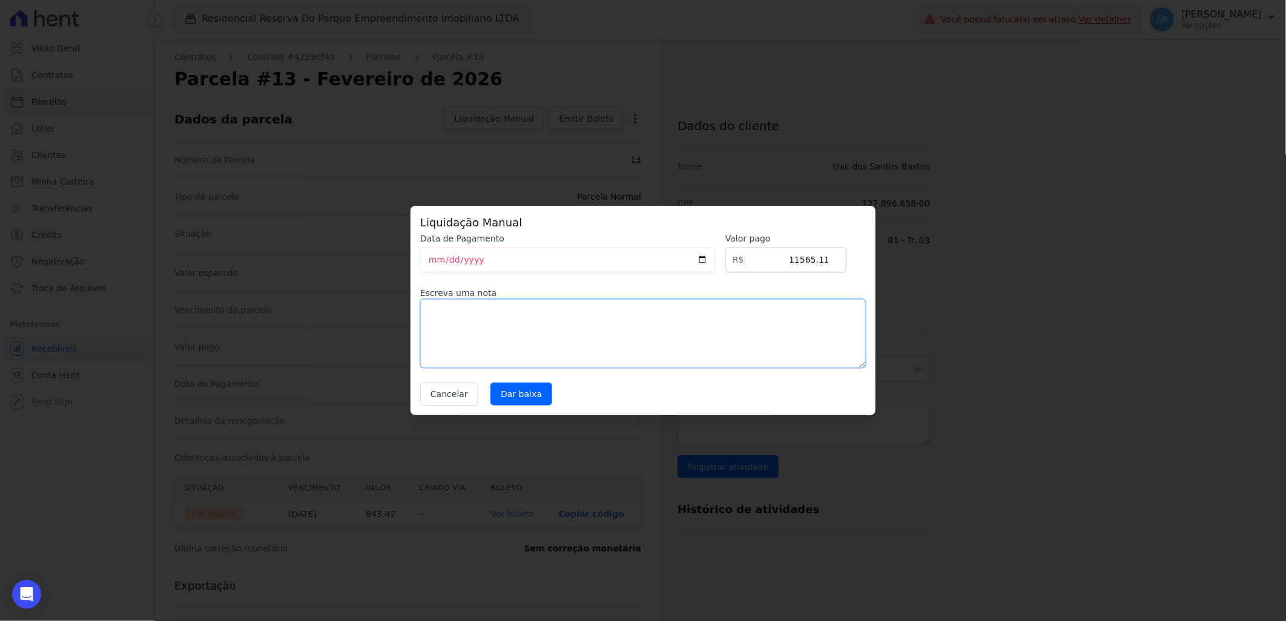
click at [532, 331] on textarea at bounding box center [643, 333] width 446 height 69
type textarea "b"
type textarea "BOLETO COM ERRO NA AUTENTICAÇÃO"
click at [521, 400] on input "Dar baixa" at bounding box center [521, 394] width 62 height 23
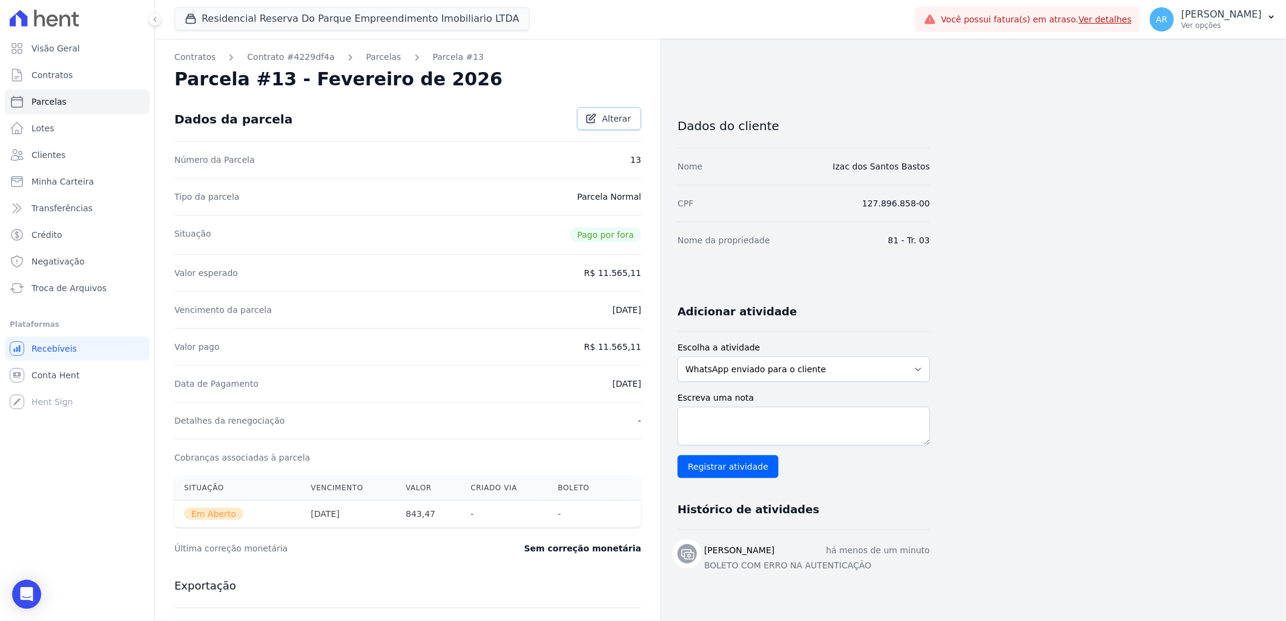
click at [601, 125] on link "Alterar" at bounding box center [609, 118] width 64 height 23
click at [565, 119] on span "Cancelar" at bounding box center [563, 119] width 38 height 12
click at [626, 122] on span "Alterar" at bounding box center [616, 119] width 29 height 12
click at [618, 117] on span "Salvar" at bounding box center [617, 119] width 27 height 12
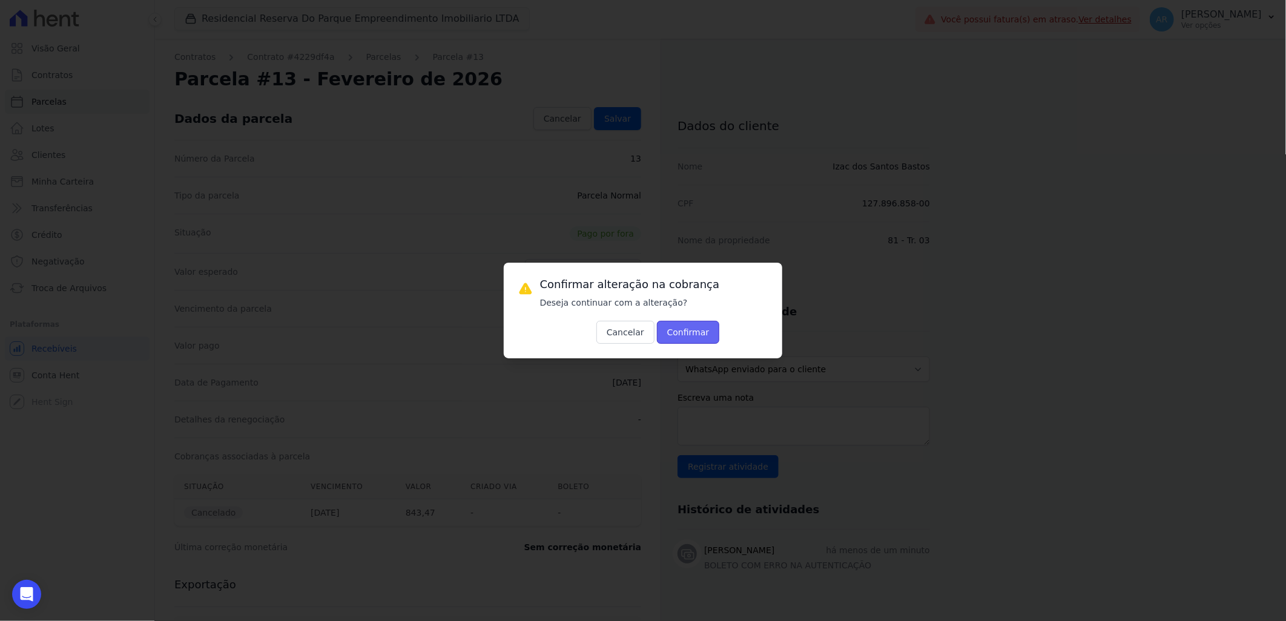
click at [668, 332] on button "Confirmar" at bounding box center [688, 332] width 63 height 23
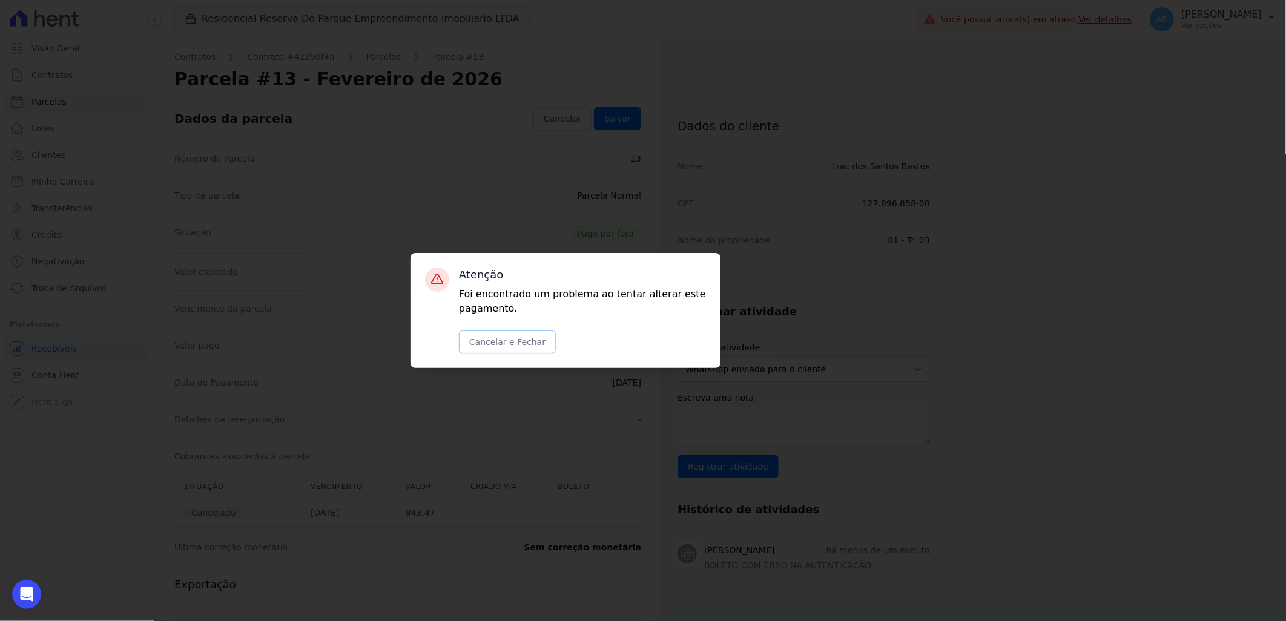
click at [506, 341] on button "Cancelar e Fechar" at bounding box center [507, 342] width 97 height 23
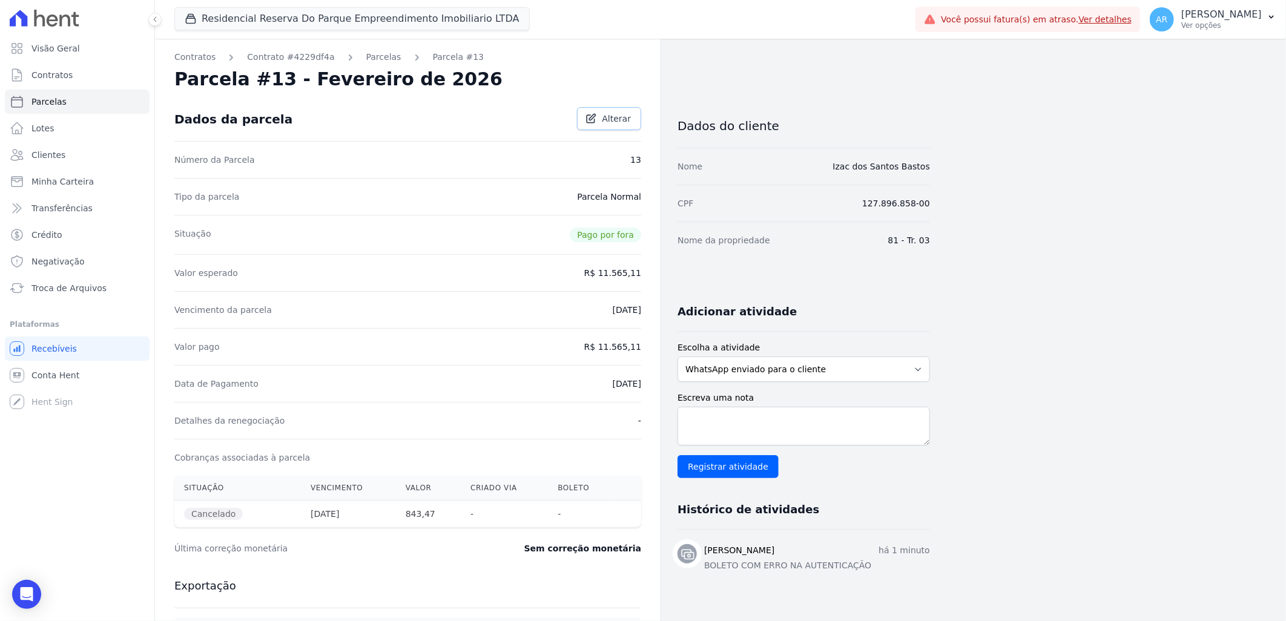
click at [614, 120] on span "Alterar" at bounding box center [616, 119] width 29 height 12
click at [618, 273] on input "11565.11" at bounding box center [583, 271] width 116 height 25
click at [579, 313] on input "2025-08-20" at bounding box center [593, 308] width 96 height 25
click at [526, 372] on div "Data de Pagamento 14/08/2025" at bounding box center [407, 382] width 467 height 37
click at [602, 116] on link "Salvar" at bounding box center [617, 118] width 47 height 23
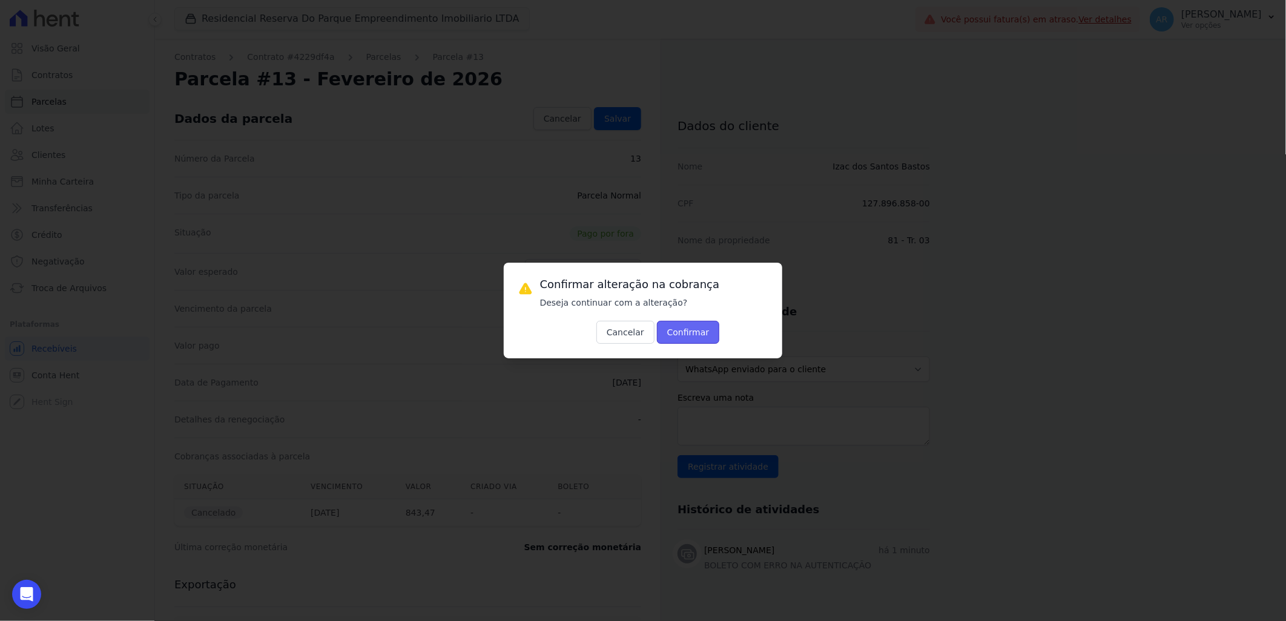
click at [680, 337] on button "Confirmar" at bounding box center [688, 332] width 63 height 23
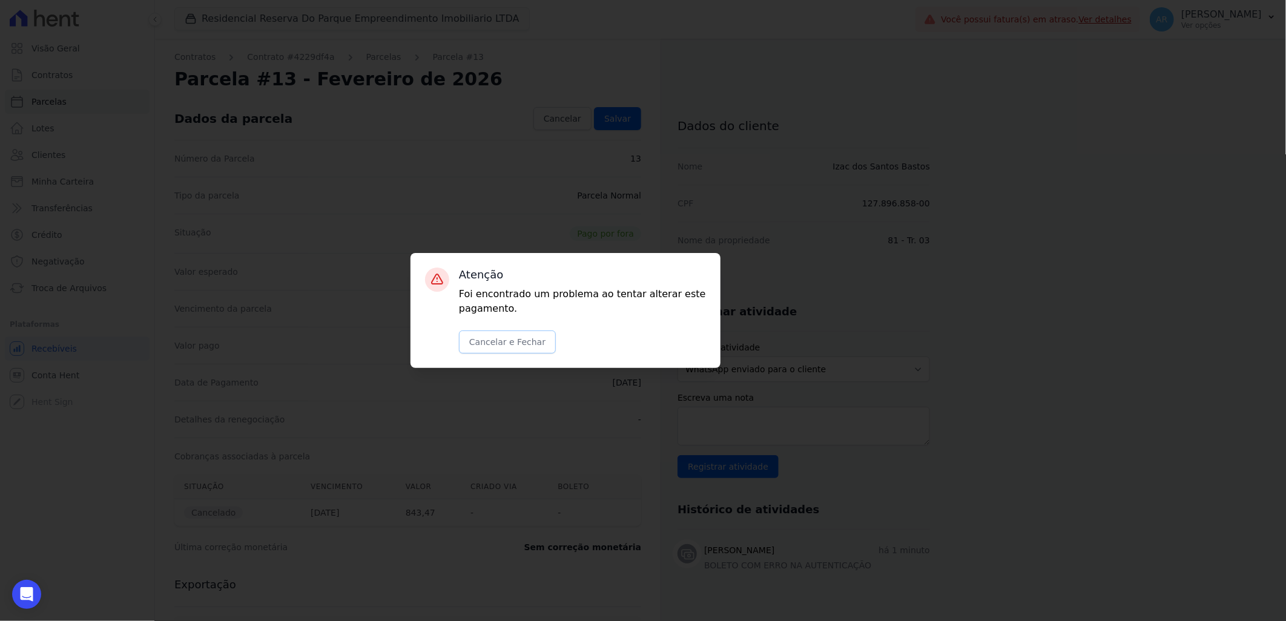
click at [513, 346] on button "Cancelar e Fechar" at bounding box center [507, 342] width 97 height 23
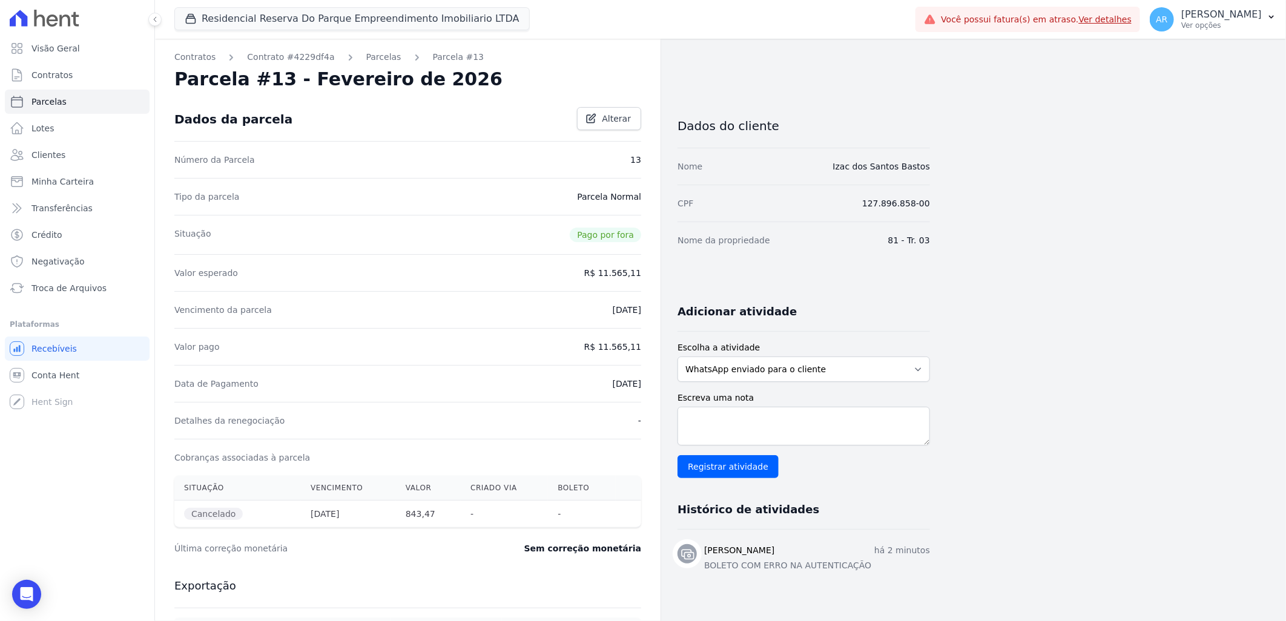
click at [624, 239] on span "Pago por fora" at bounding box center [605, 235] width 71 height 15
click at [57, 99] on span "Parcelas" at bounding box center [48, 102] width 35 height 12
select select
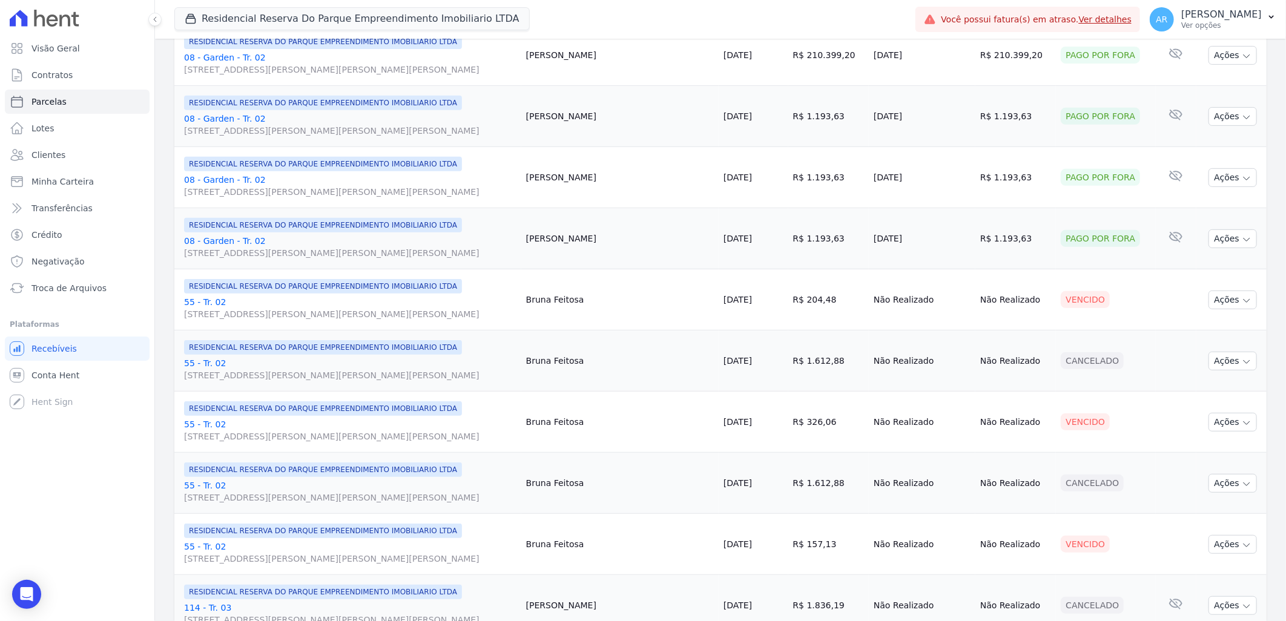
scroll to position [134, 0]
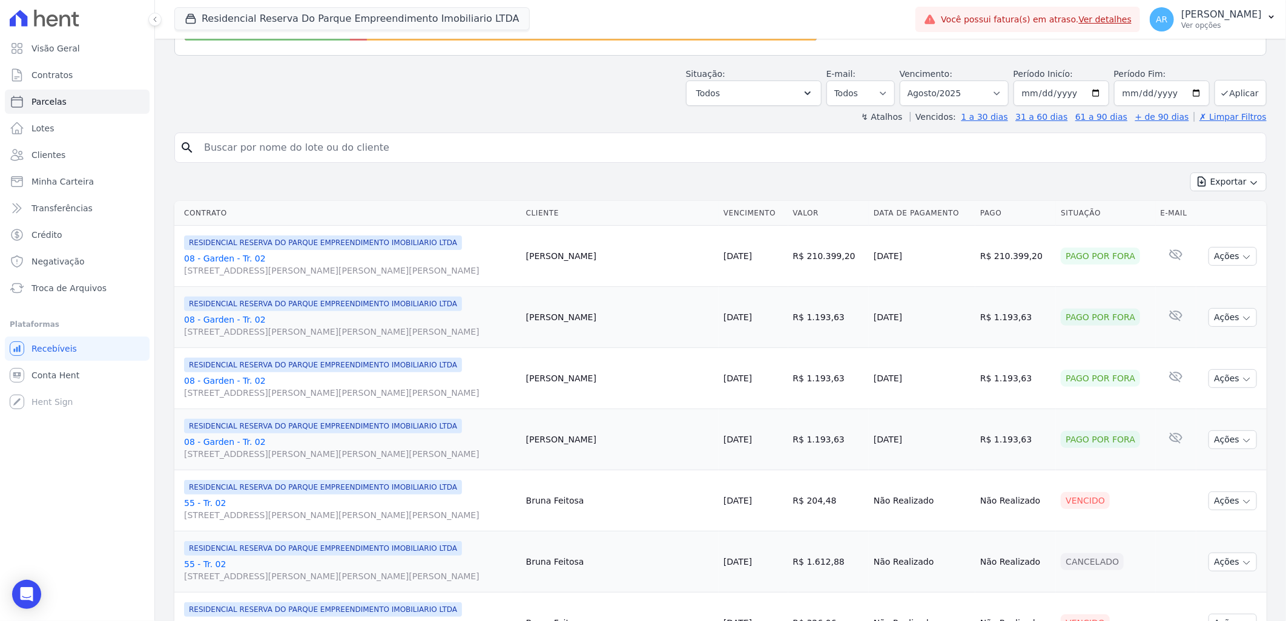
click at [383, 148] on input "search" at bounding box center [729, 148] width 1064 height 24
type input "IZAC"
select select
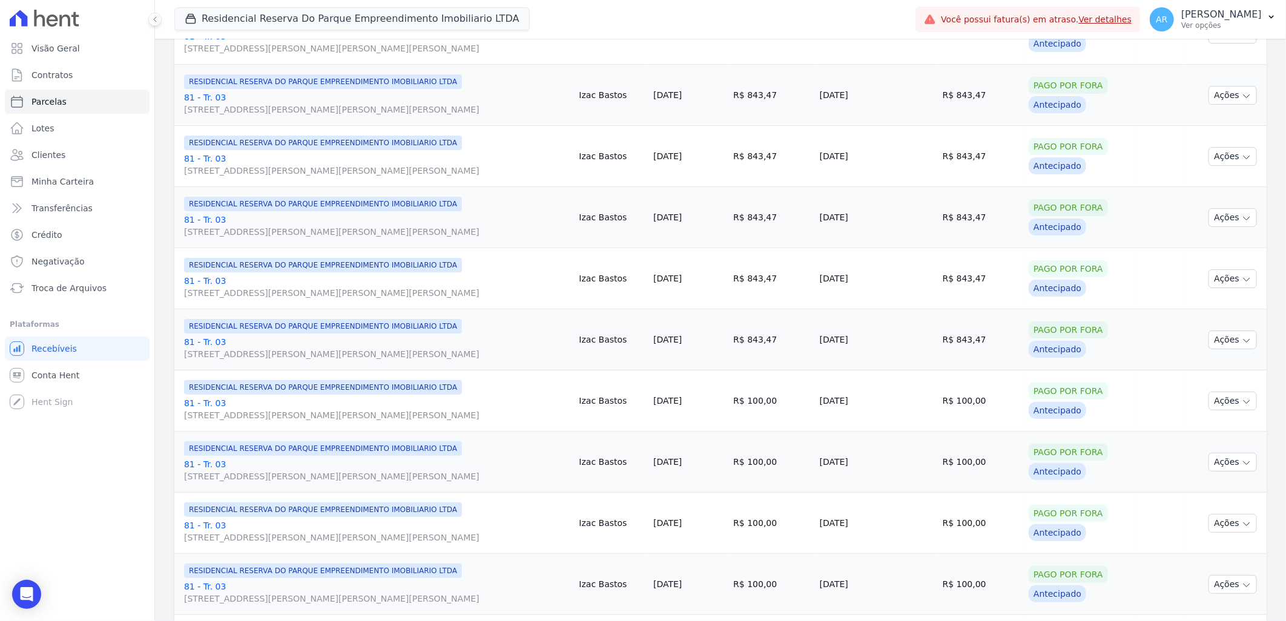
scroll to position [1219, 0]
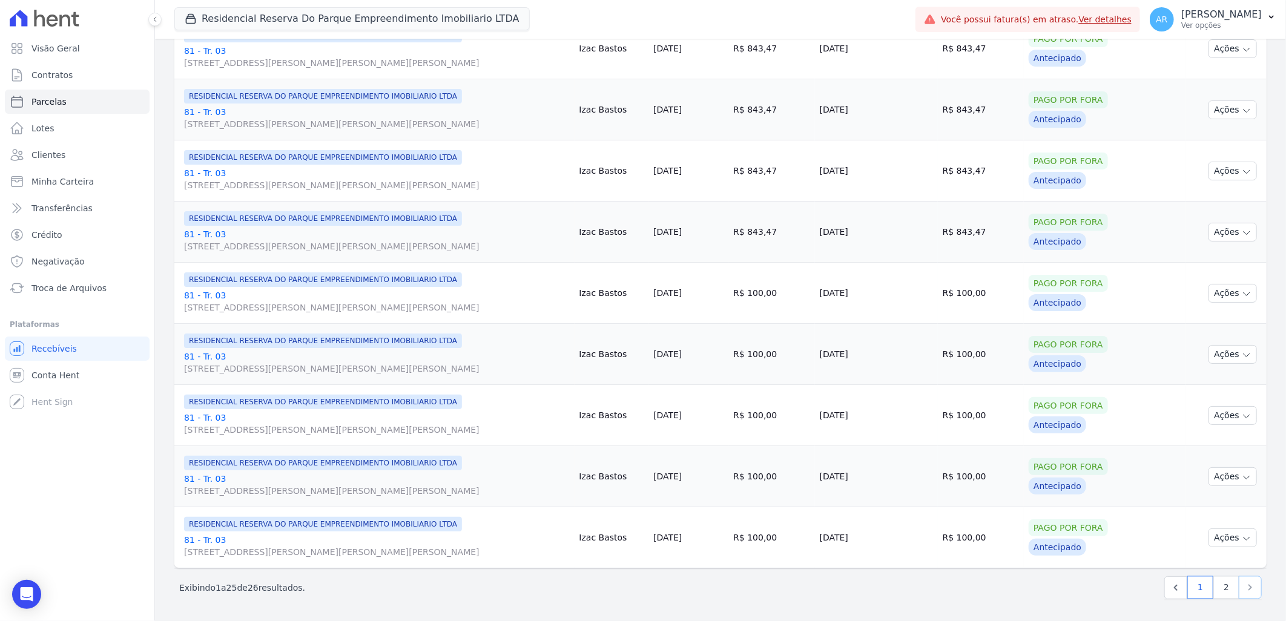
click at [1245, 589] on icon "Next" at bounding box center [1250, 588] width 12 height 12
select select
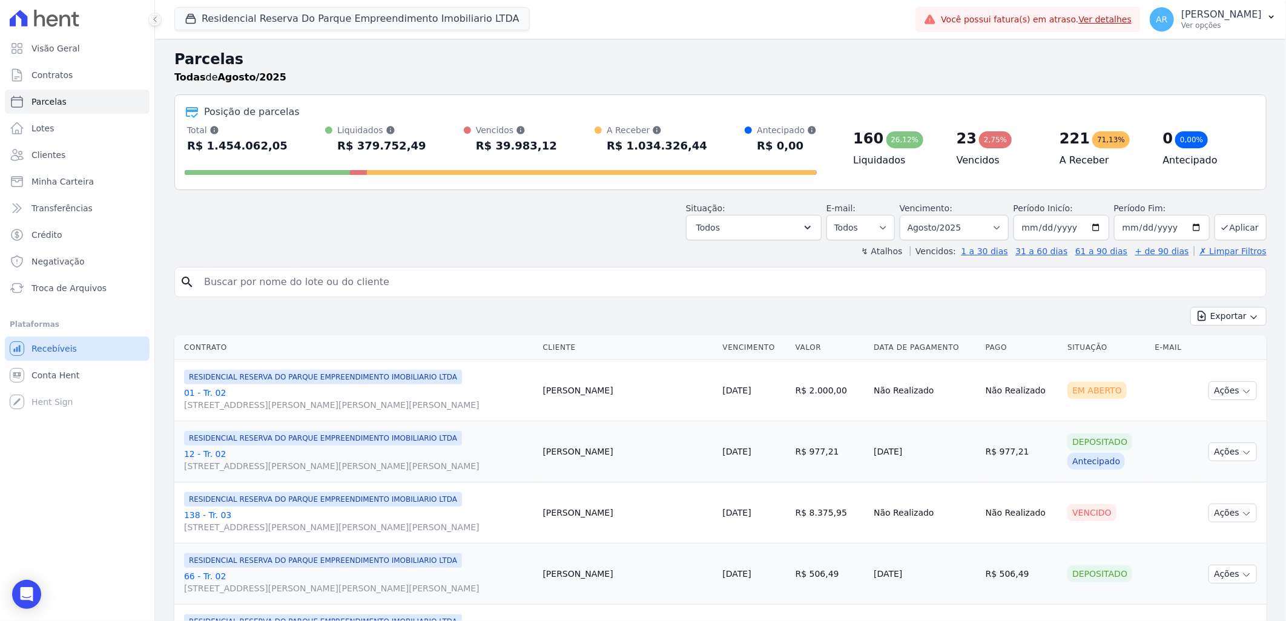
click at [69, 354] on span "Recebíveis" at bounding box center [53, 349] width 45 height 12
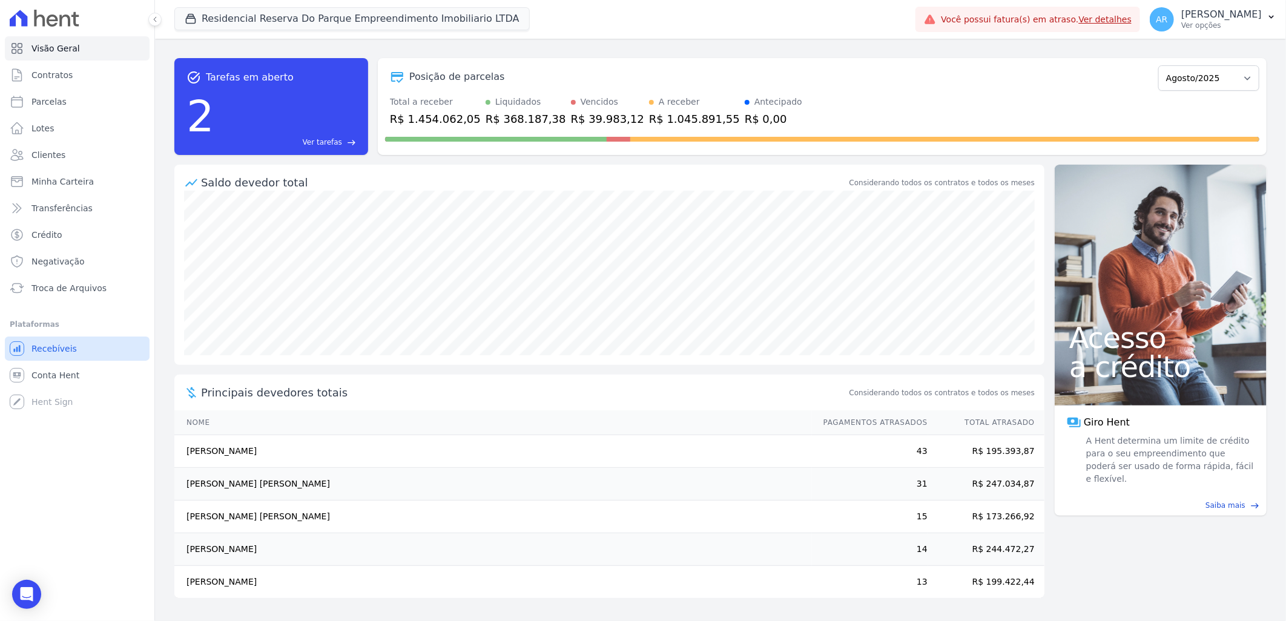
click at [64, 343] on span "Recebíveis" at bounding box center [53, 349] width 45 height 12
click at [58, 289] on span "Troca de Arquivos" at bounding box center [68, 288] width 75 height 12
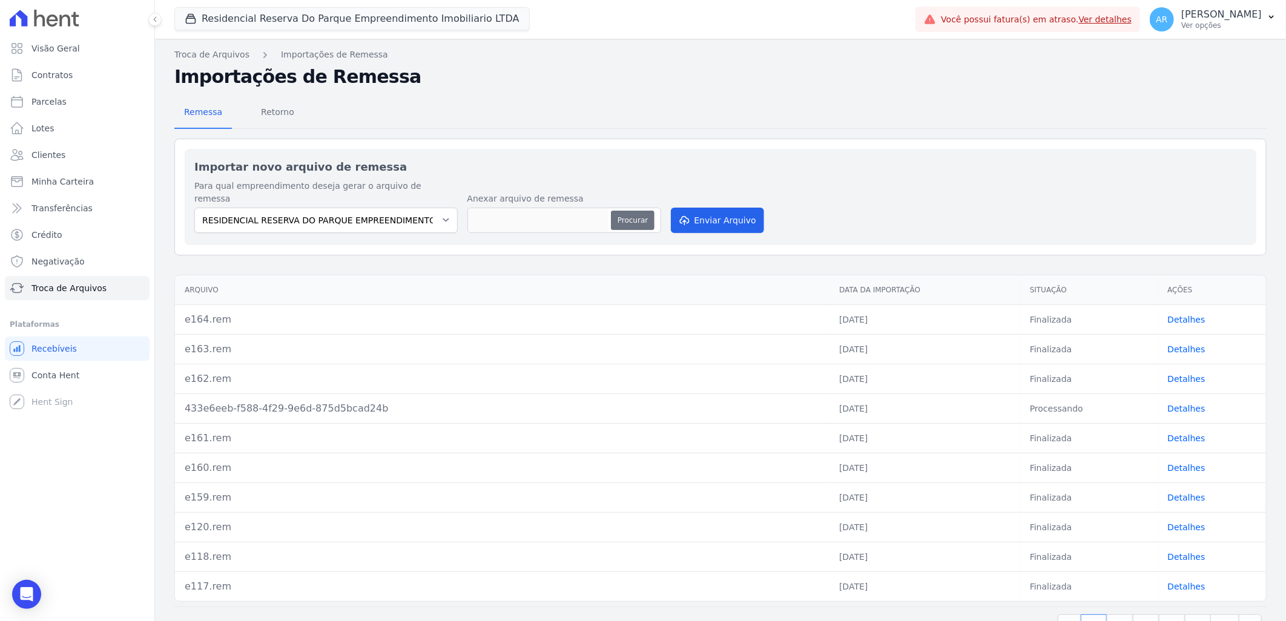
click at [645, 211] on button "Procurar" at bounding box center [633, 220] width 44 height 19
type input "e165.rem"
click at [715, 214] on button "Enviar Arquivo" at bounding box center [717, 220] width 93 height 25
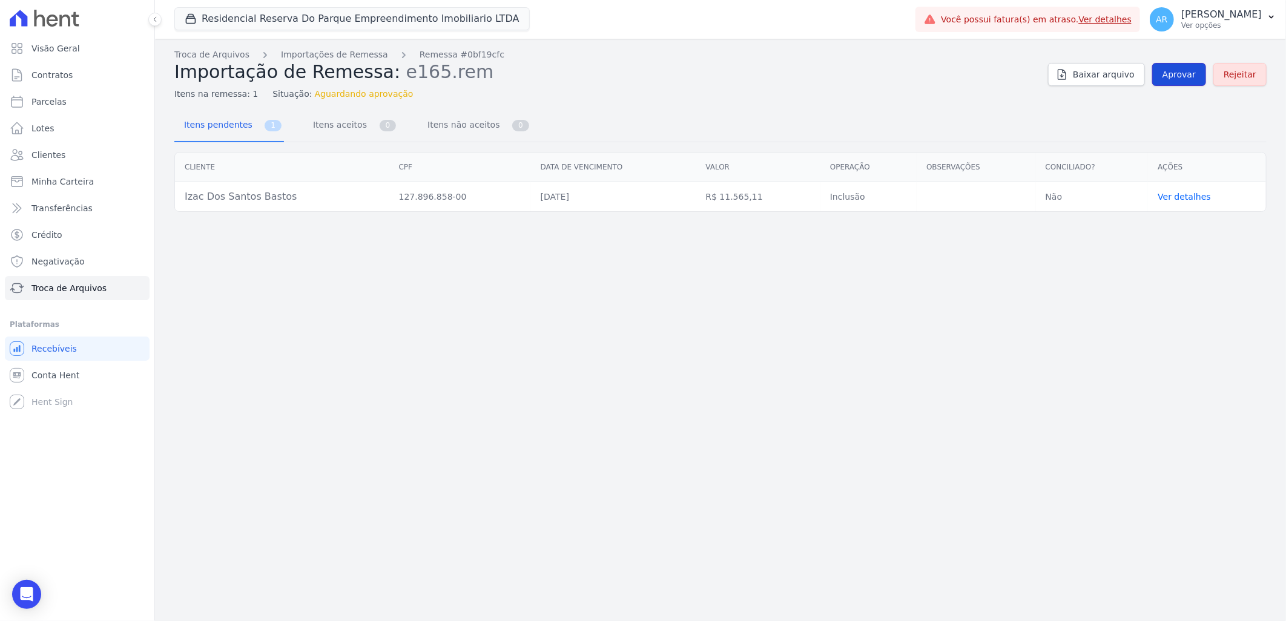
click at [1182, 77] on span "Aprovar" at bounding box center [1178, 74] width 33 height 12
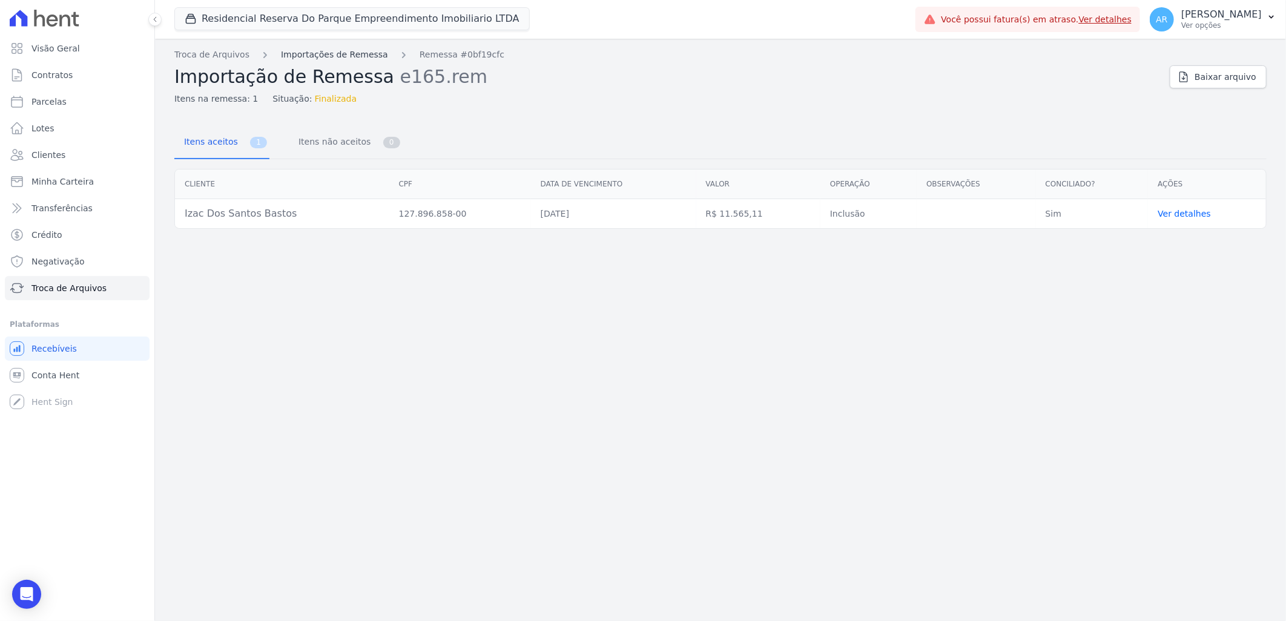
click at [320, 51] on link "Importações de Remessa" at bounding box center [334, 54] width 107 height 13
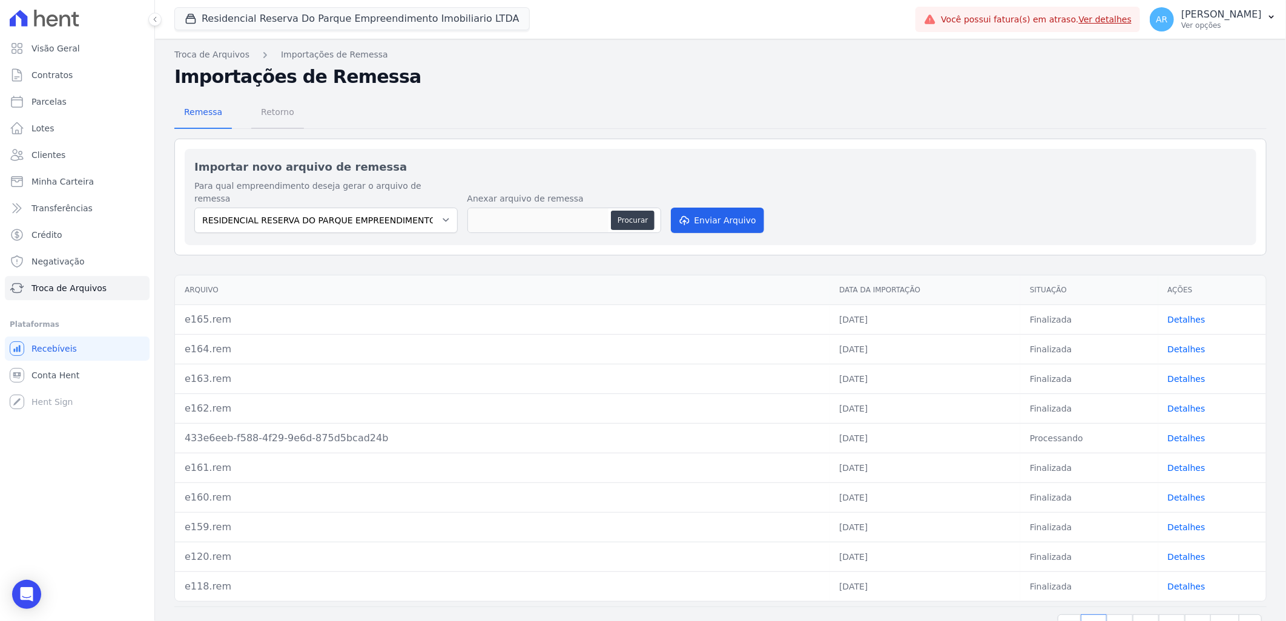
click at [275, 111] on span "Retorno" at bounding box center [278, 112] width 48 height 24
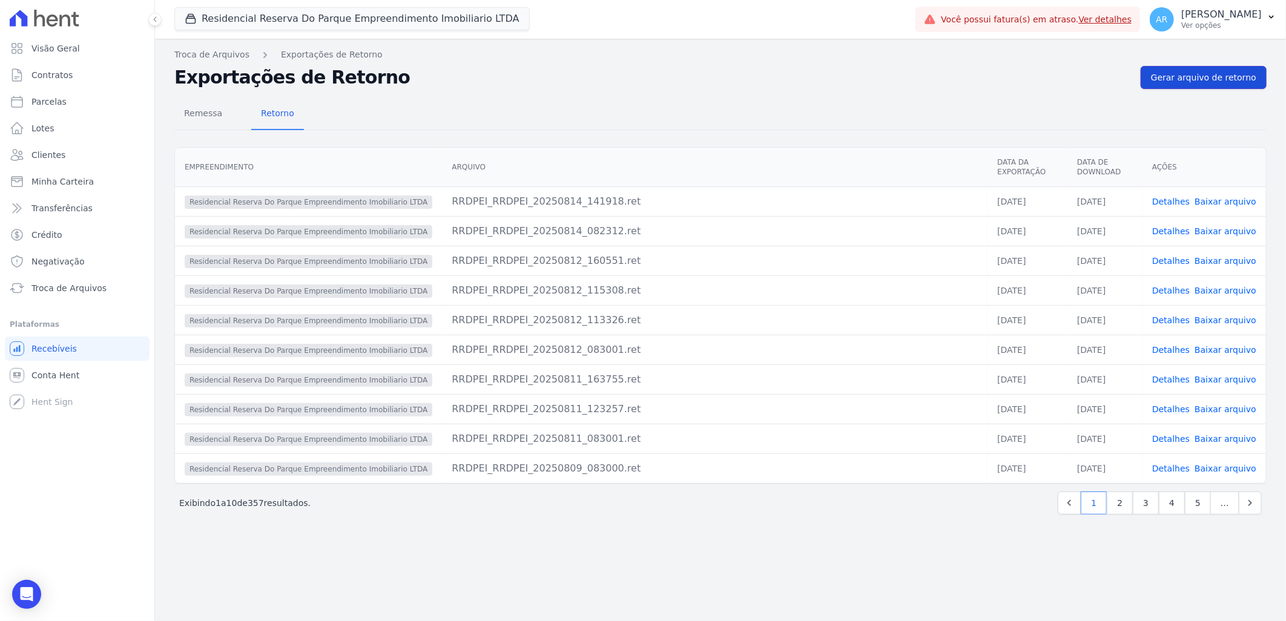
click at [1215, 82] on span "Gerar arquivo de retorno" at bounding box center [1203, 77] width 105 height 12
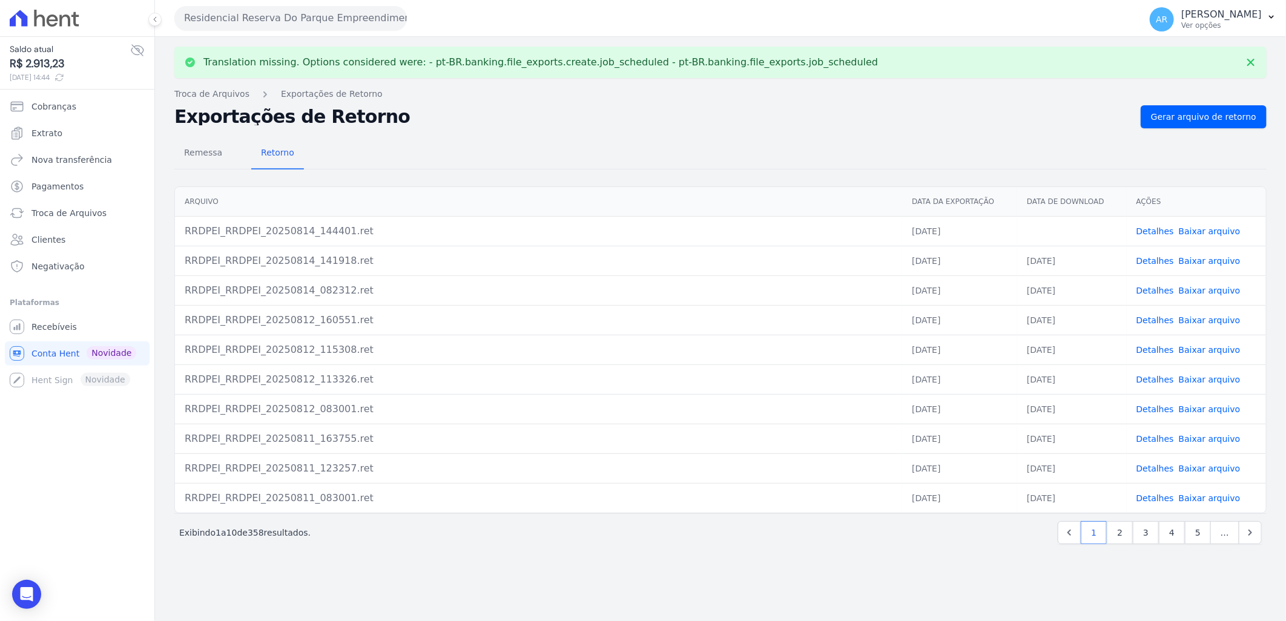
click at [1213, 231] on link "Baixar arquivo" at bounding box center [1210, 231] width 62 height 10
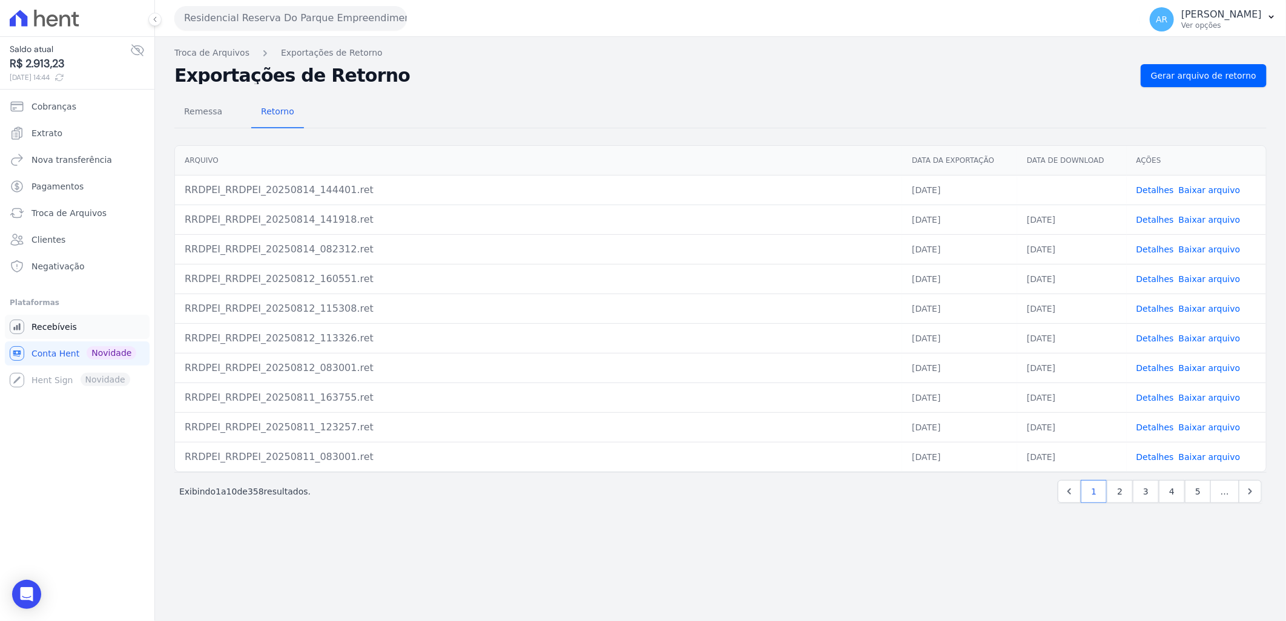
click at [61, 329] on span "Recebíveis" at bounding box center [53, 327] width 45 height 12
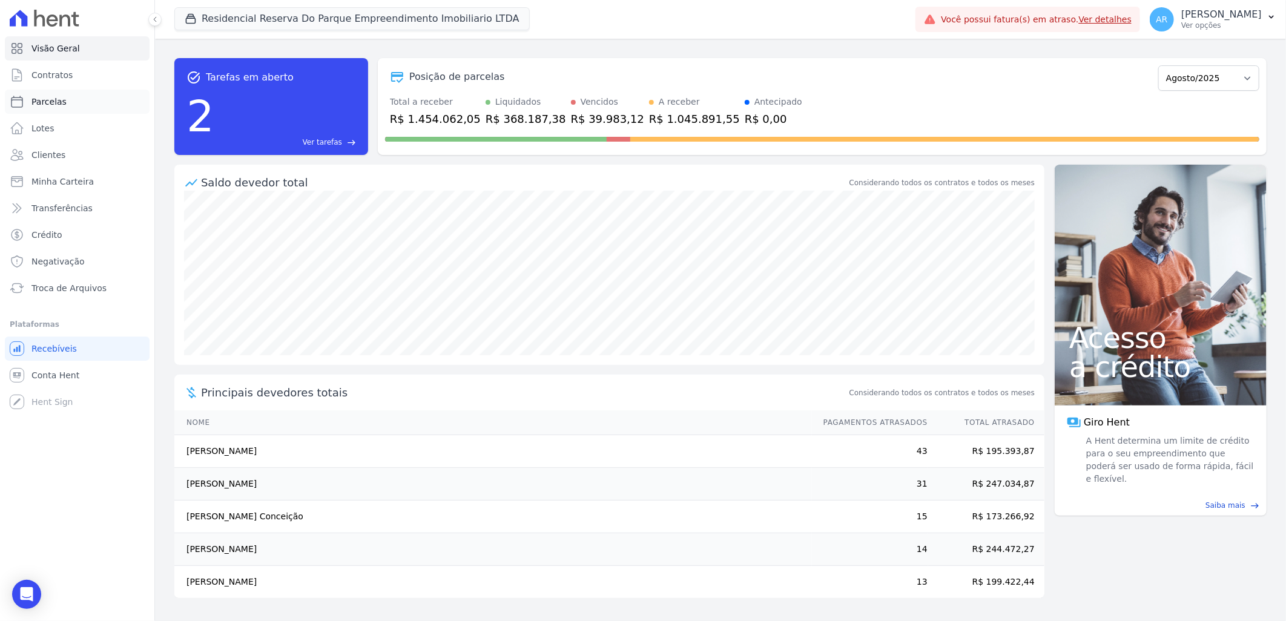
click at [81, 97] on link "Parcelas" at bounding box center [77, 102] width 145 height 24
select select
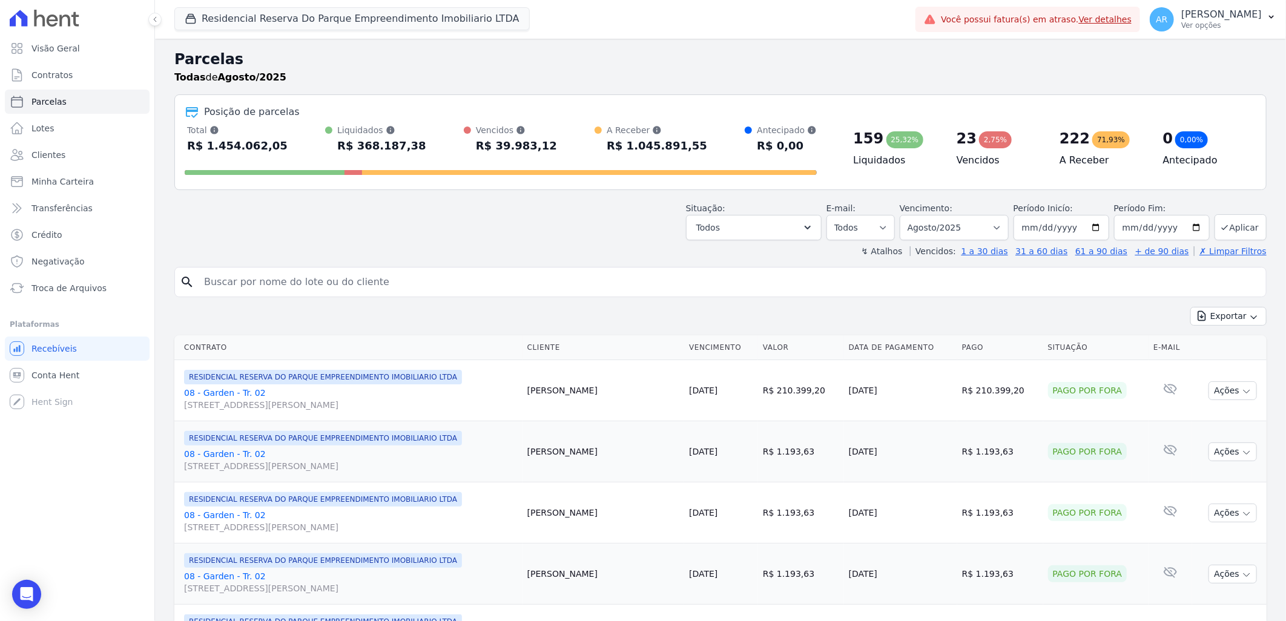
click at [315, 276] on input "search" at bounding box center [729, 282] width 1064 height 24
type input "izac"
select select
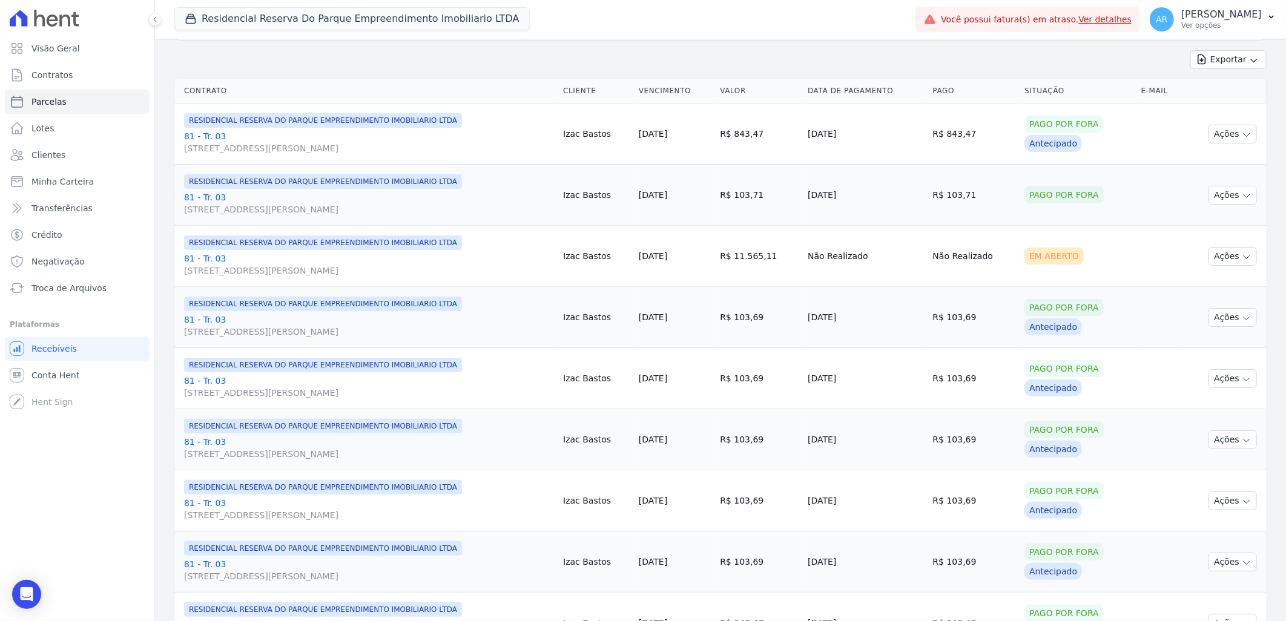
scroll to position [202, 0]
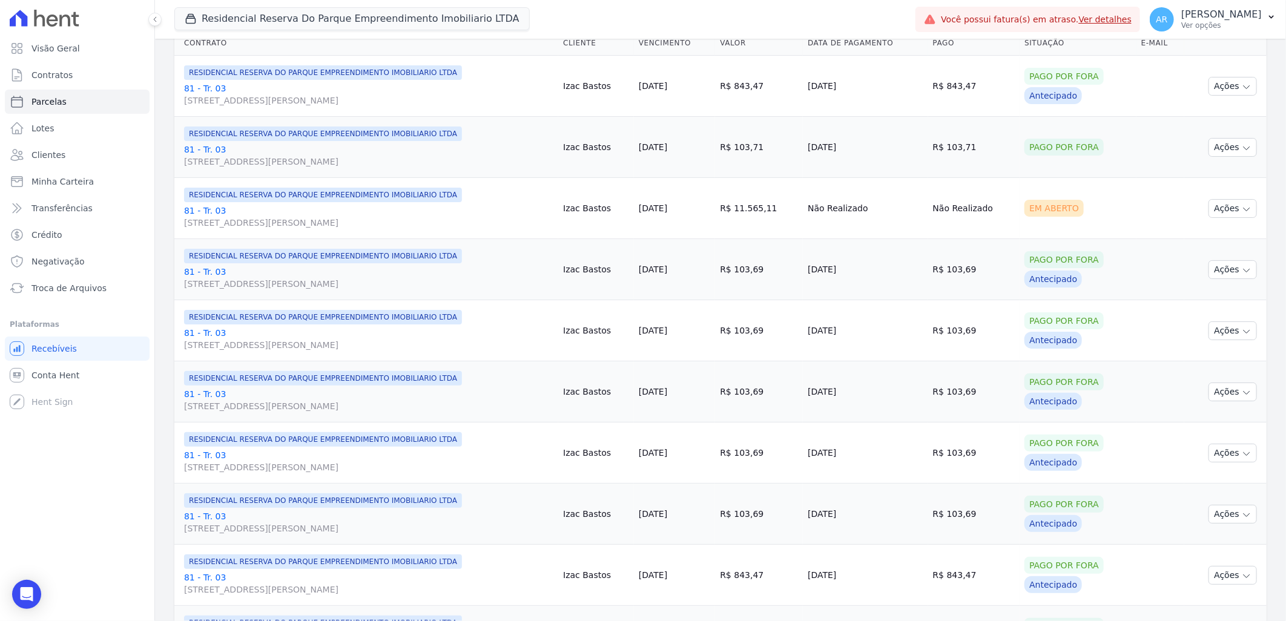
click at [1233, 219] on td "Ações Ver boleto Não é possível visualizar o boleto de um pagamento em aberto […" at bounding box center [1225, 208] width 82 height 61
click at [1230, 216] on td "Ações Ver boleto Não é possível visualizar o boleto de um pagamento em aberto […" at bounding box center [1225, 208] width 82 height 61
click at [1230, 209] on button "Ações" at bounding box center [1232, 208] width 48 height 19
click at [996, 205] on td "Não Realizado" at bounding box center [974, 208] width 92 height 61
click at [225, 211] on link "81 - Tr. 03 [STREET_ADDRESS][PERSON_NAME]" at bounding box center [368, 217] width 369 height 24
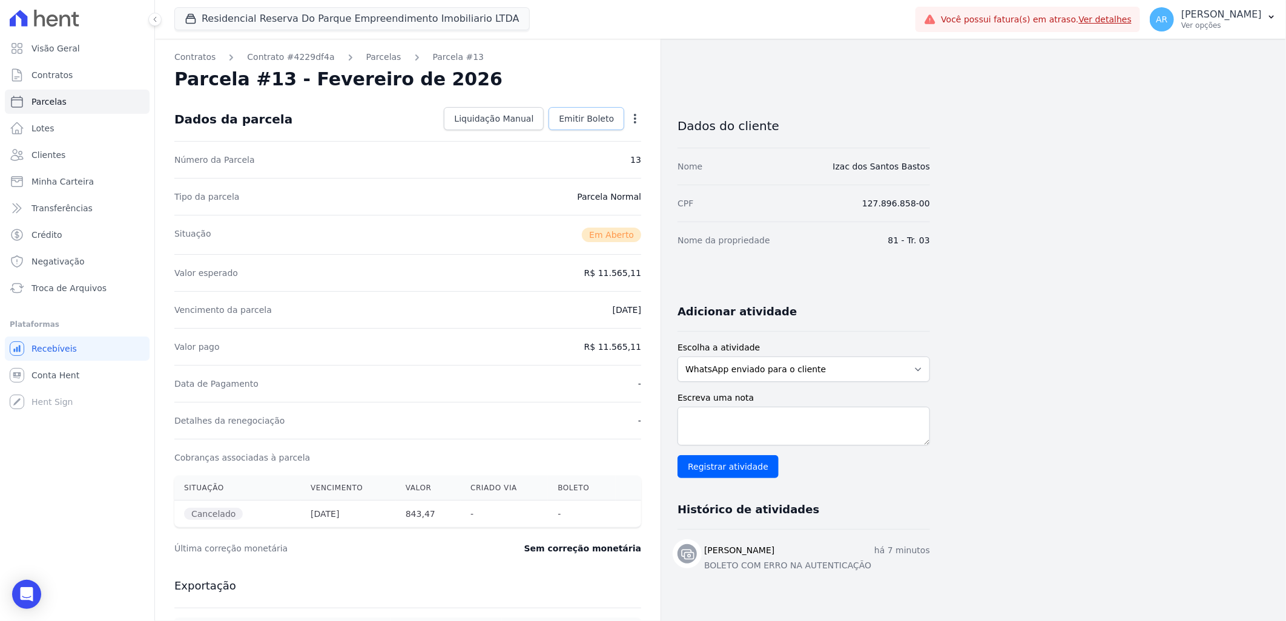
click at [604, 118] on span "Emitir Boleto" at bounding box center [586, 119] width 55 height 12
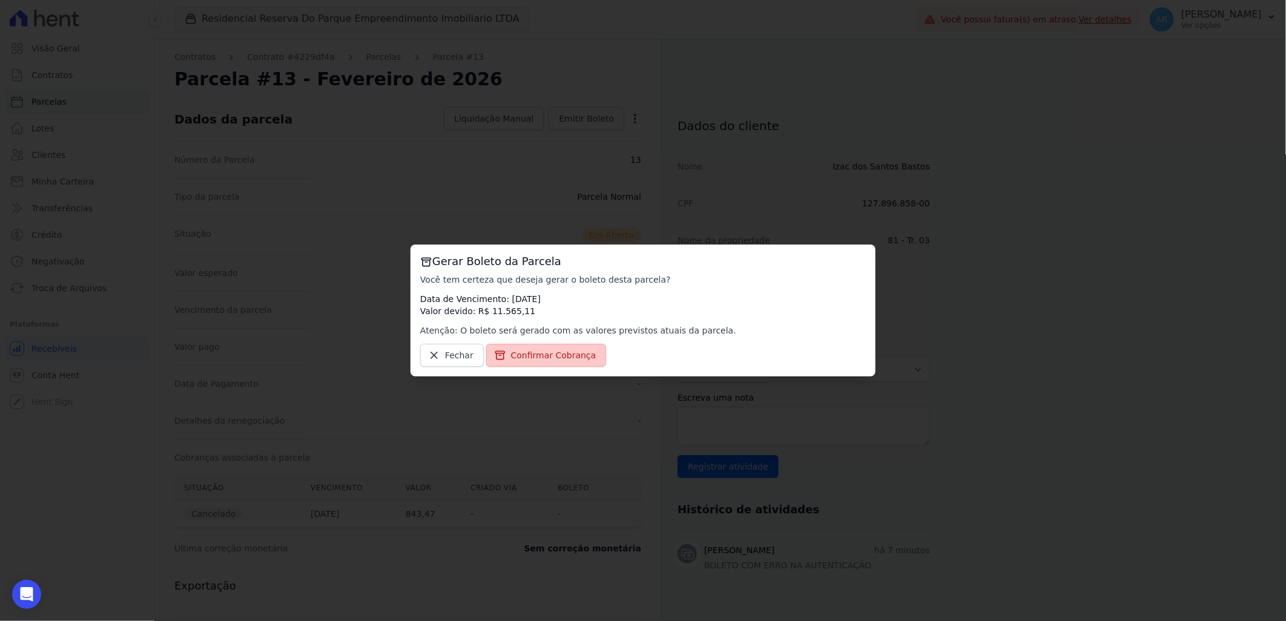
click at [576, 352] on span "Confirmar Cobrança" at bounding box center [553, 355] width 85 height 12
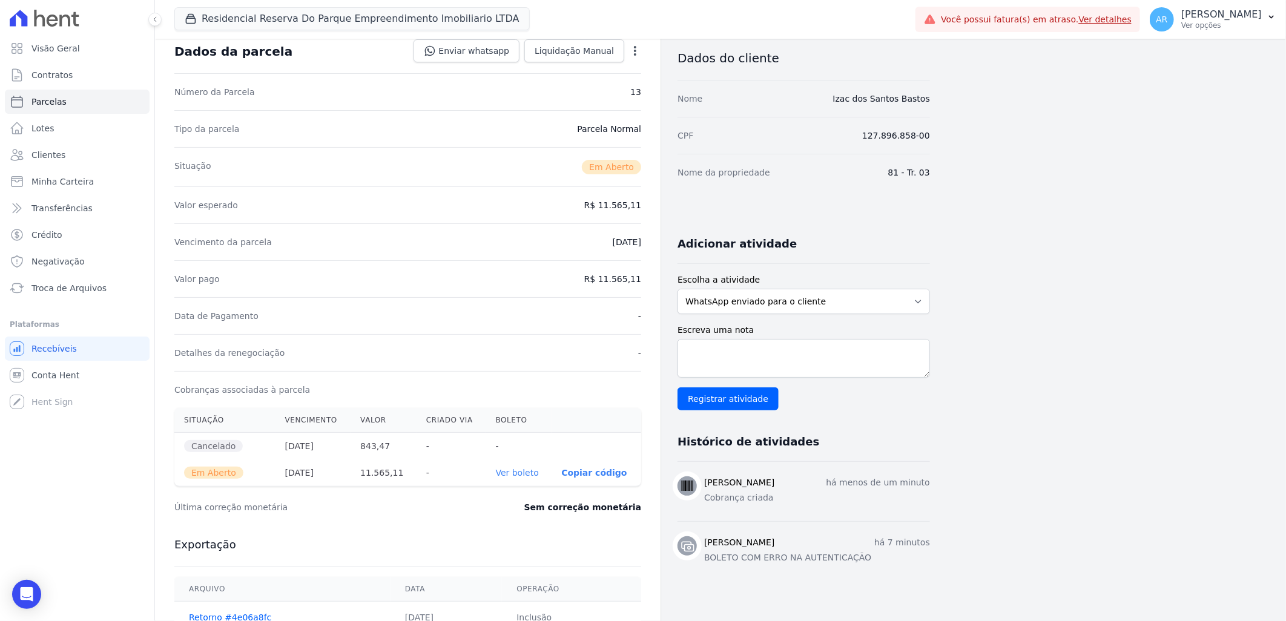
scroll to position [134, 0]
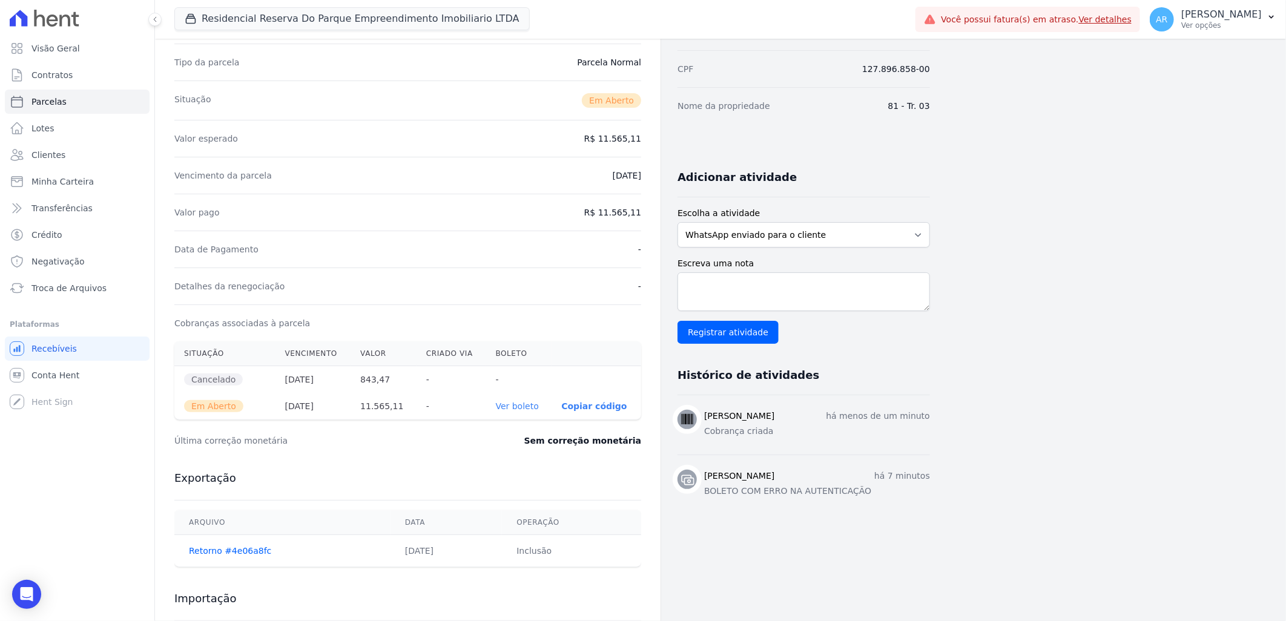
click at [518, 403] on link "Ver boleto" at bounding box center [517, 406] width 43 height 10
